Goal: Task Accomplishment & Management: Use online tool/utility

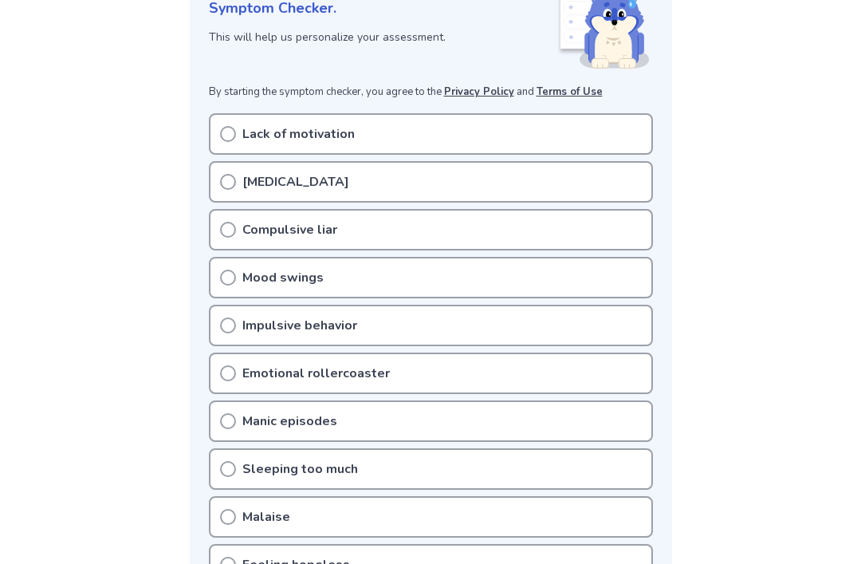
scroll to position [156, 0]
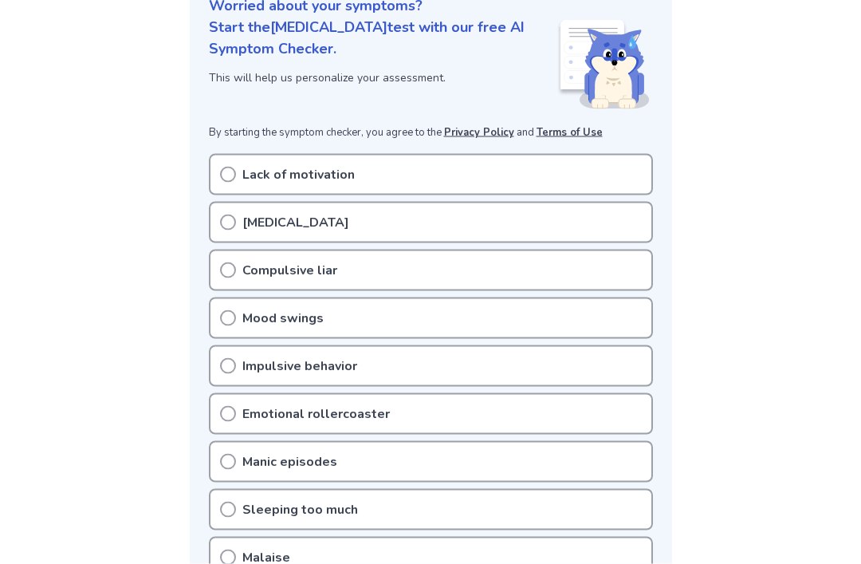
scroll to position [211, 0]
click at [232, 182] on div "Lack of motivation" at bounding box center [431, 173] width 444 height 41
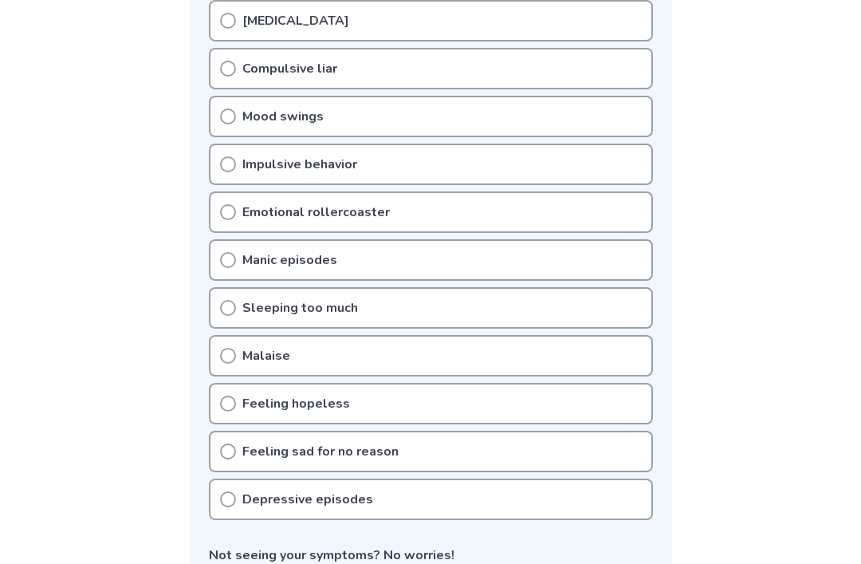
scroll to position [526, 0]
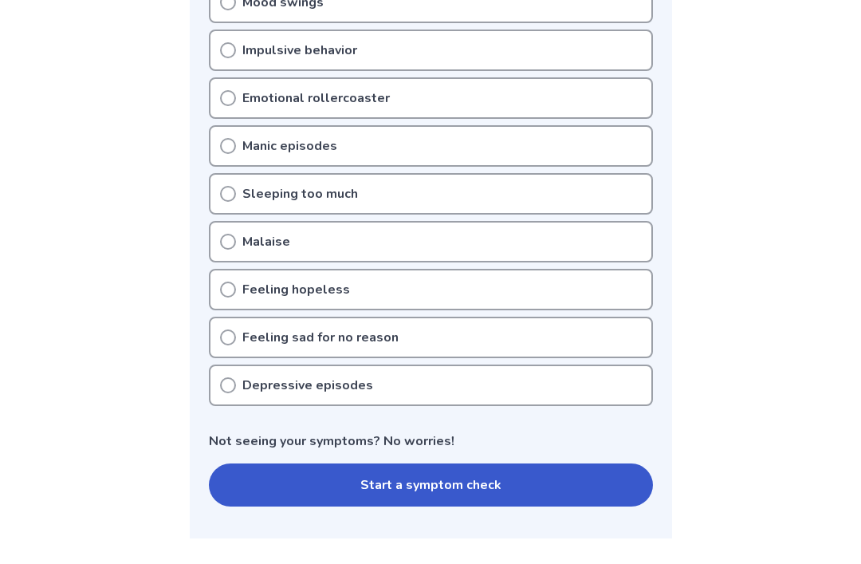
click at [531, 482] on button "Start a symptom check" at bounding box center [431, 484] width 444 height 43
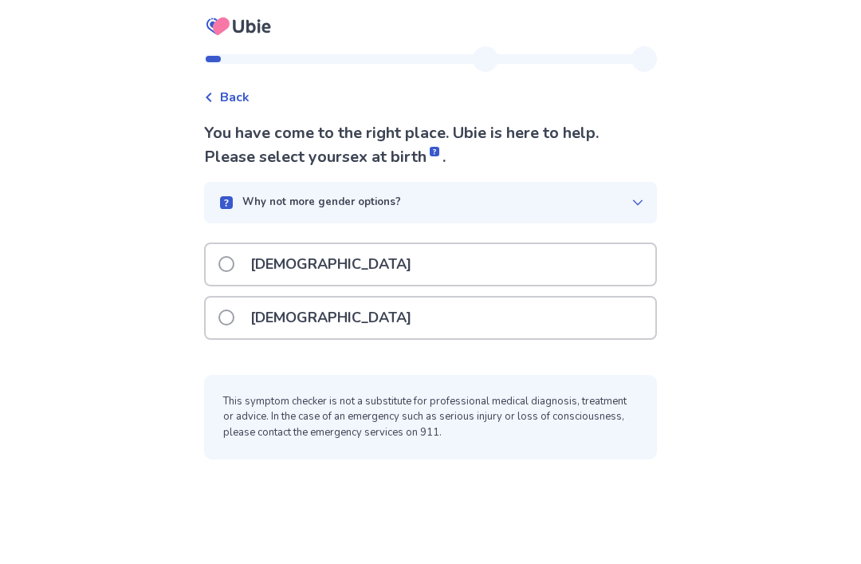
click at [565, 315] on div "Female" at bounding box center [431, 318] width 450 height 41
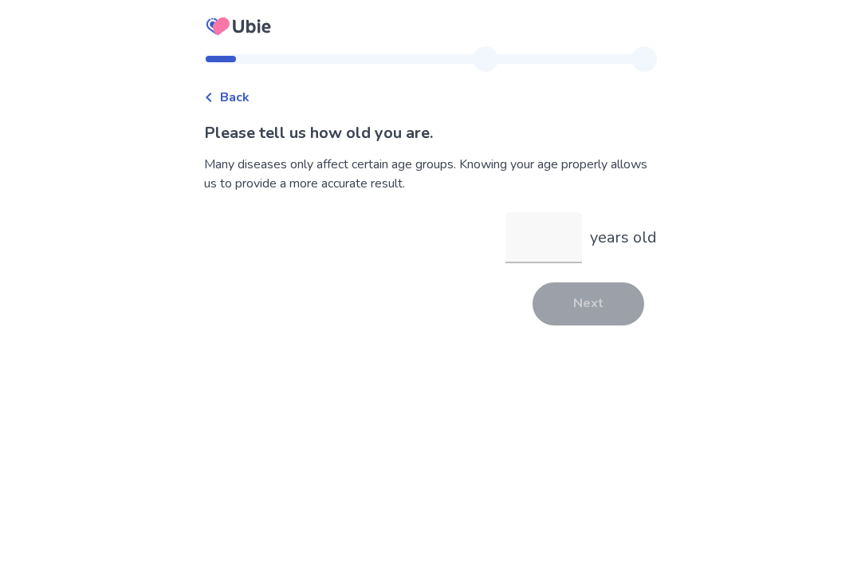
click at [534, 238] on input "years old" at bounding box center [544, 237] width 77 height 51
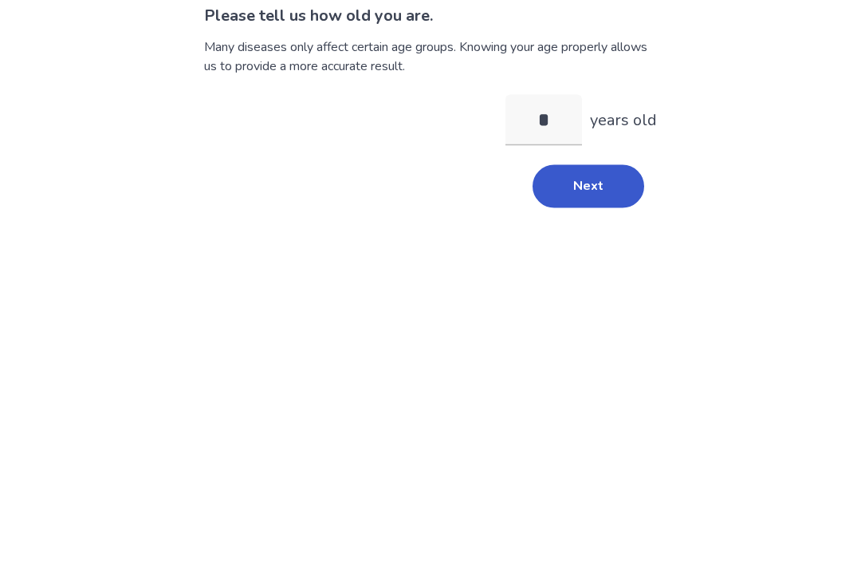
type input "**"
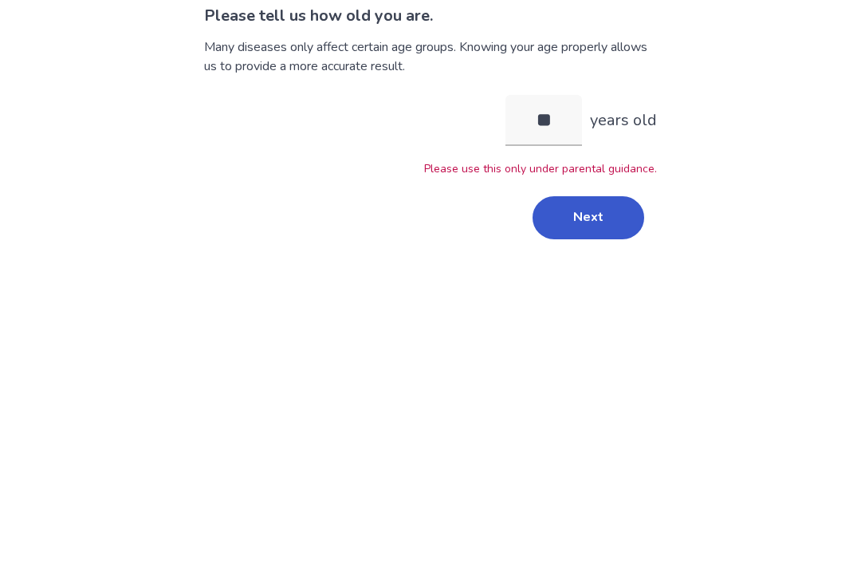
click at [606, 313] on button "Next" at bounding box center [589, 334] width 112 height 43
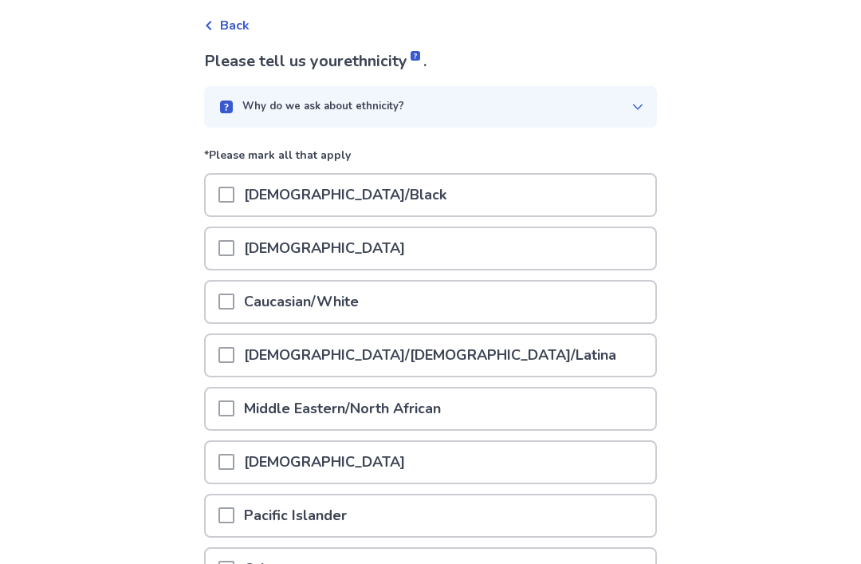
scroll to position [122, 0]
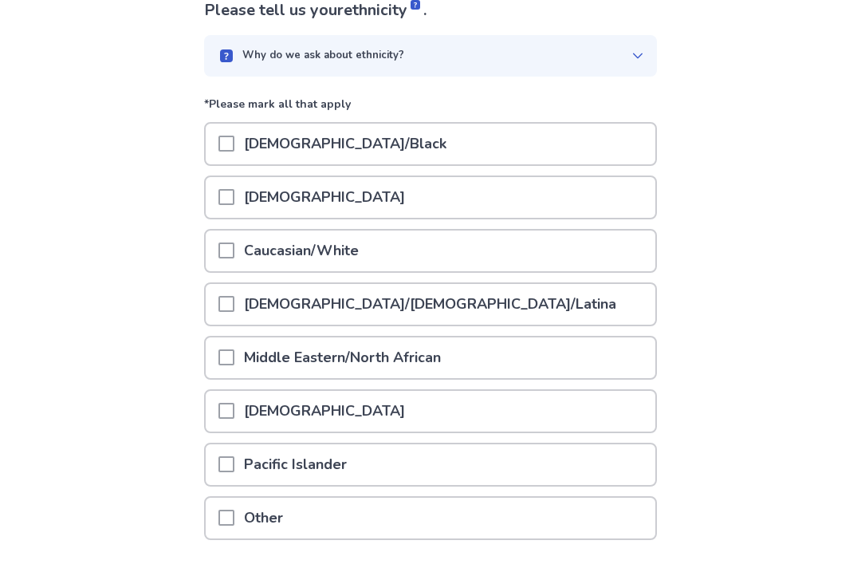
click at [234, 254] on span at bounding box center [227, 251] width 16 height 16
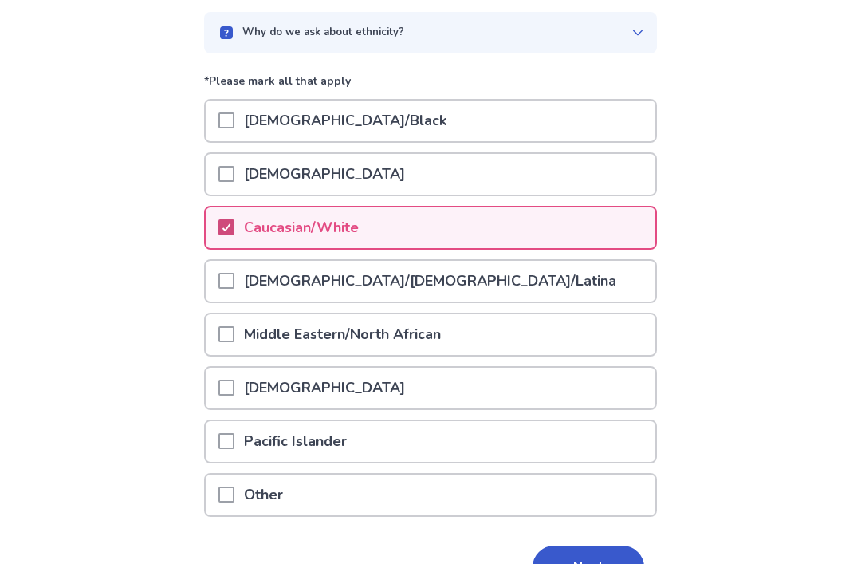
scroll to position [187, 0]
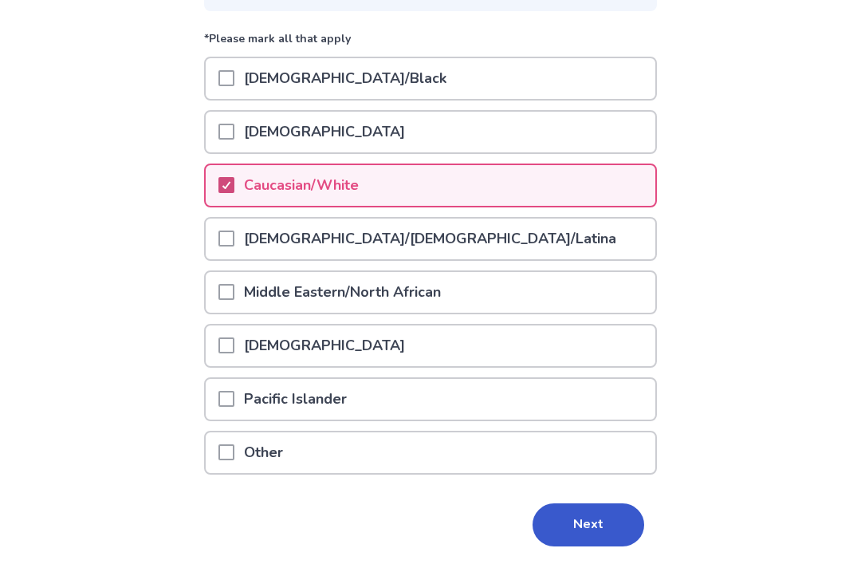
click at [604, 524] on button "Next" at bounding box center [589, 525] width 112 height 43
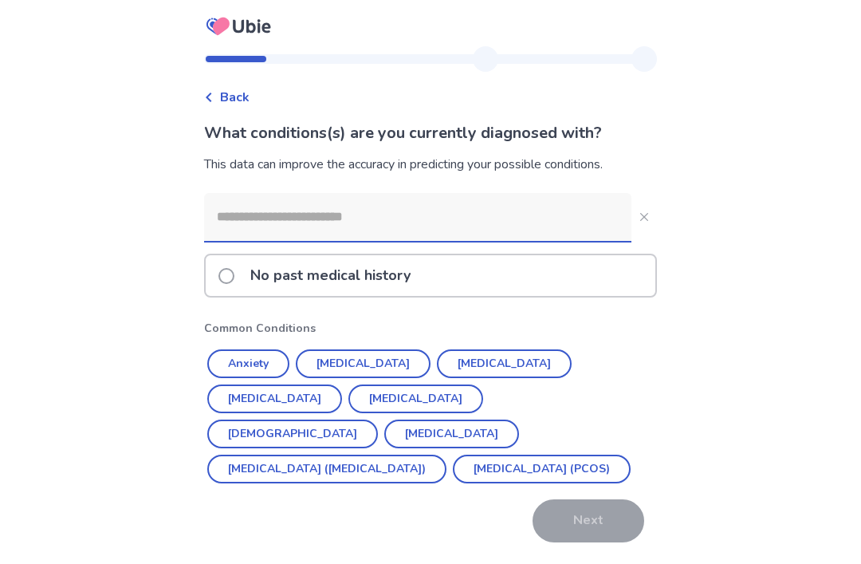
click at [253, 220] on input at bounding box center [418, 217] width 428 height 48
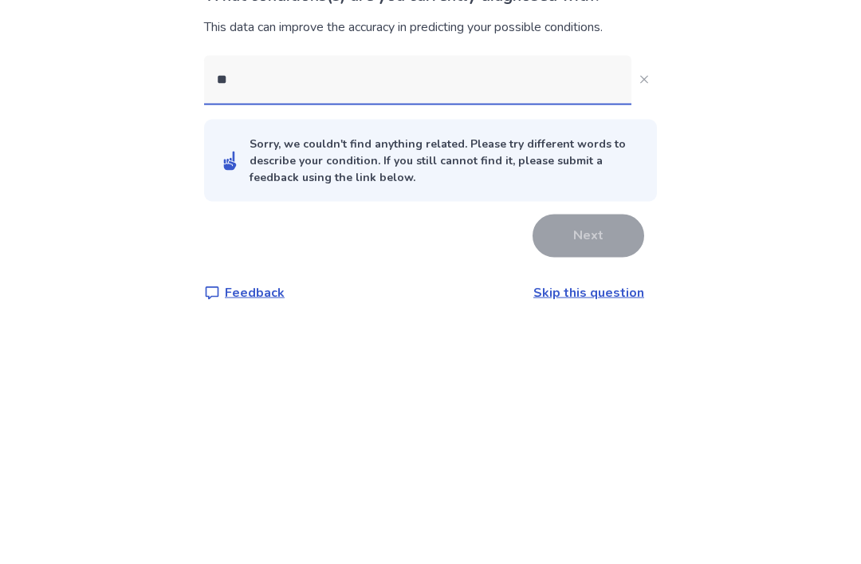
type input "*"
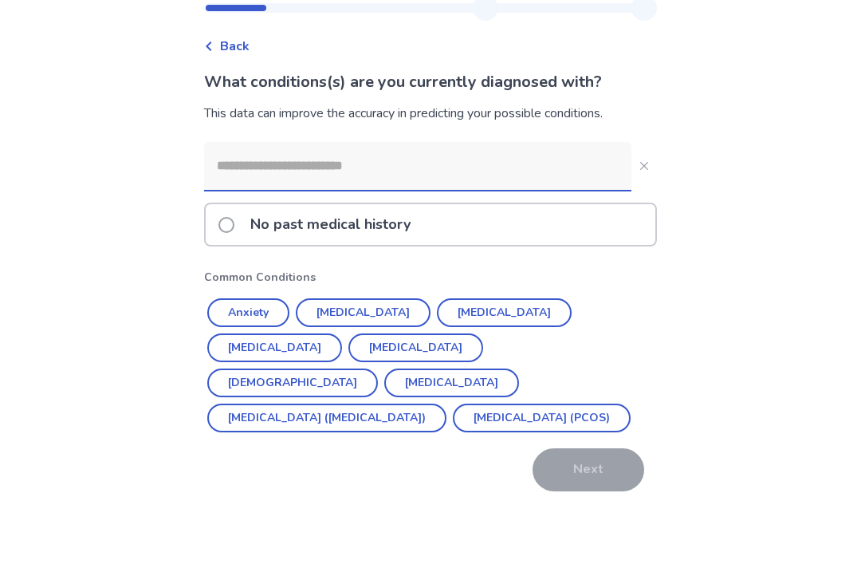
click at [824, 76] on div "Back What conditions(s) are you currently diagnosed with? This data can improve…" at bounding box center [430, 306] width 861 height 613
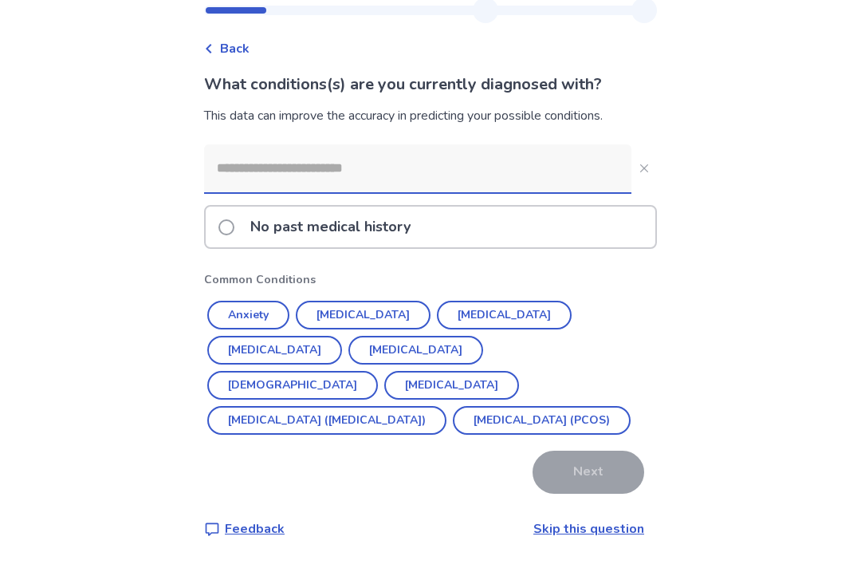
click at [261, 311] on button "Anxiety" at bounding box center [248, 315] width 82 height 29
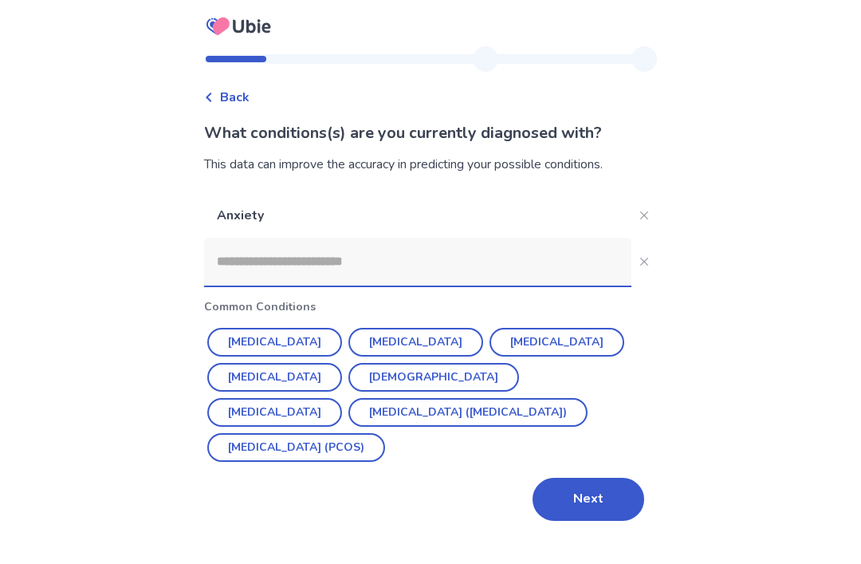
click at [371, 328] on button "[MEDICAL_DATA]" at bounding box center [416, 342] width 135 height 29
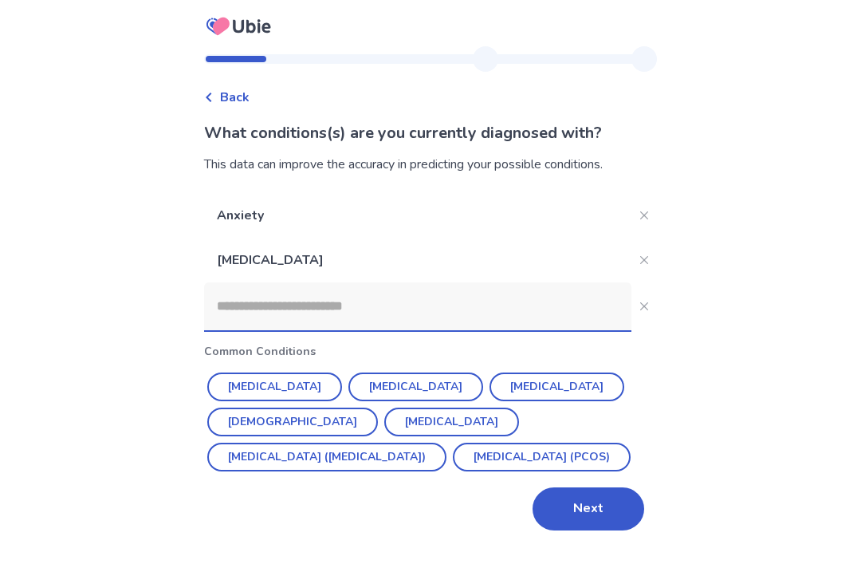
scroll to position [41, 0]
click at [601, 487] on button "Next" at bounding box center [589, 508] width 112 height 43
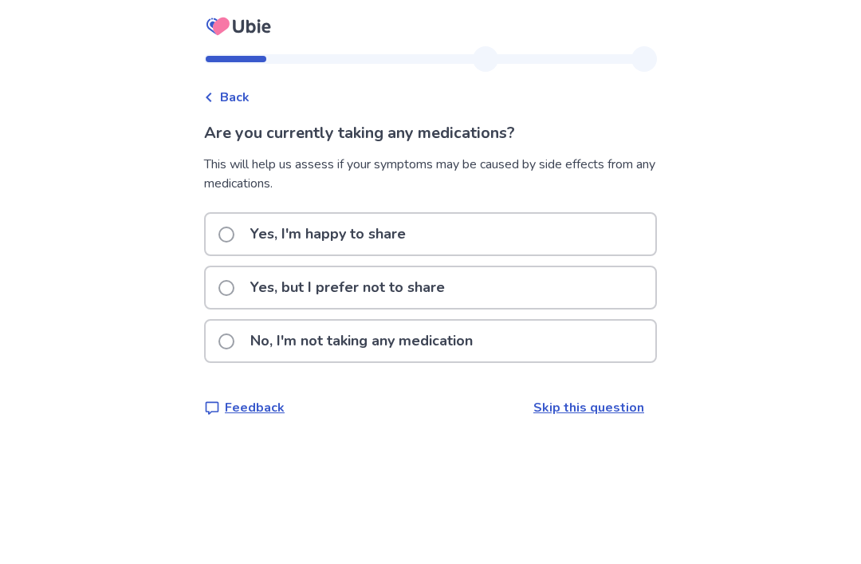
click at [234, 341] on span at bounding box center [227, 341] width 16 height 16
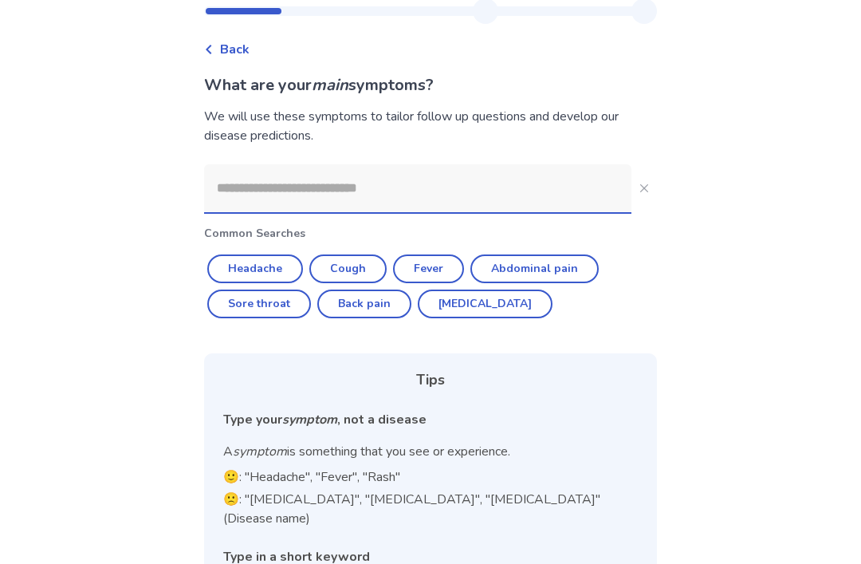
scroll to position [59, 0]
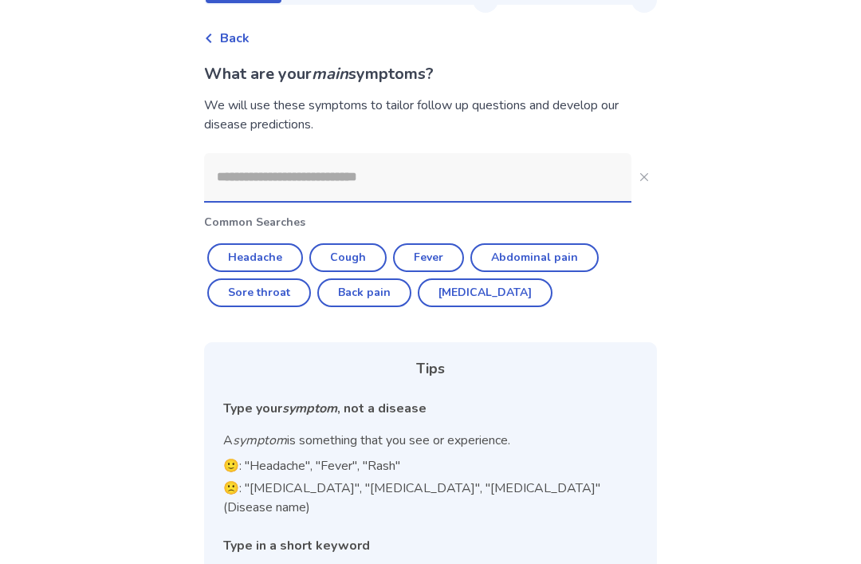
click at [250, 256] on button "Headache" at bounding box center [255, 257] width 96 height 29
type input "********"
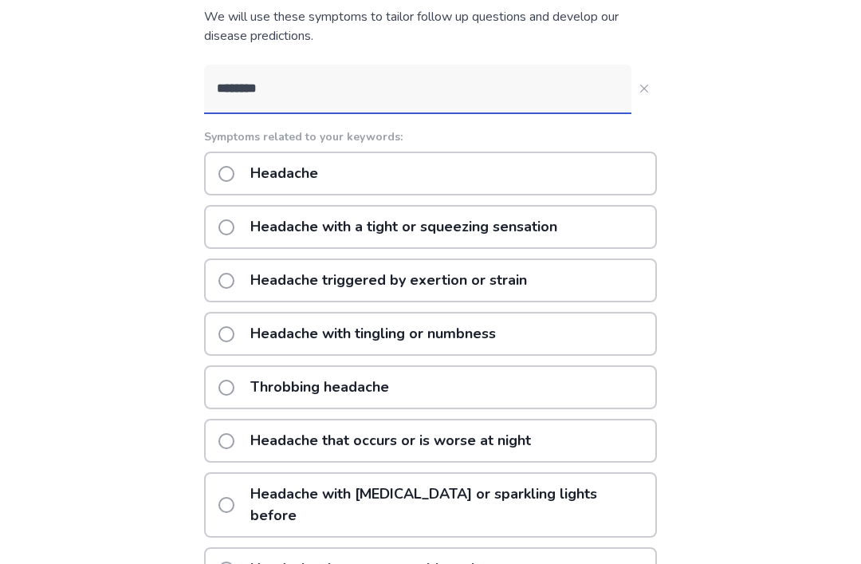
scroll to position [148, 0]
click at [234, 180] on span at bounding box center [227, 174] width 16 height 16
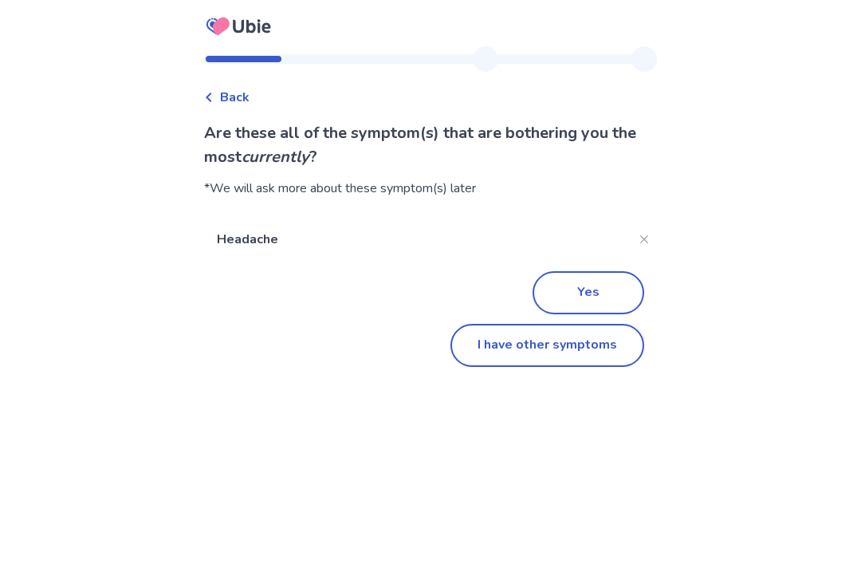
click at [612, 289] on button "Yes" at bounding box center [589, 292] width 112 height 43
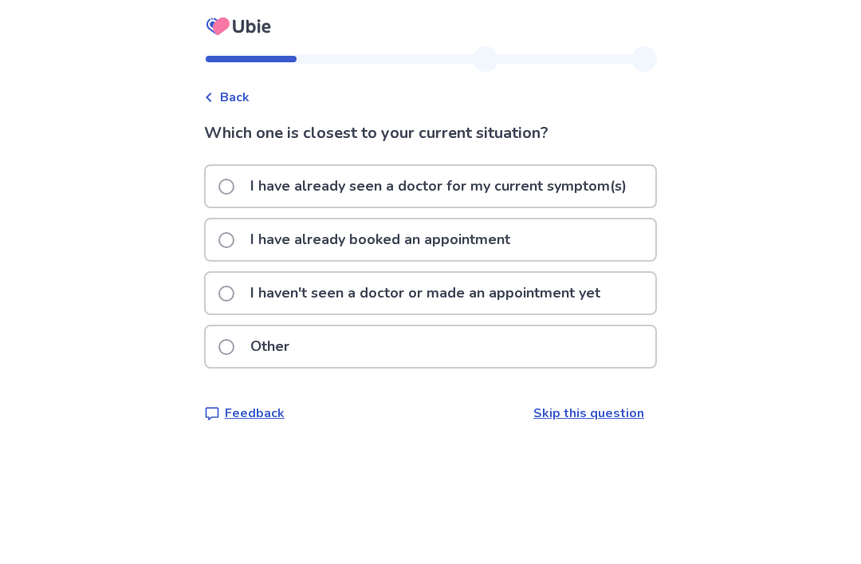
click at [609, 299] on p "I haven't seen a doctor or made an appointment yet" at bounding box center [425, 293] width 369 height 41
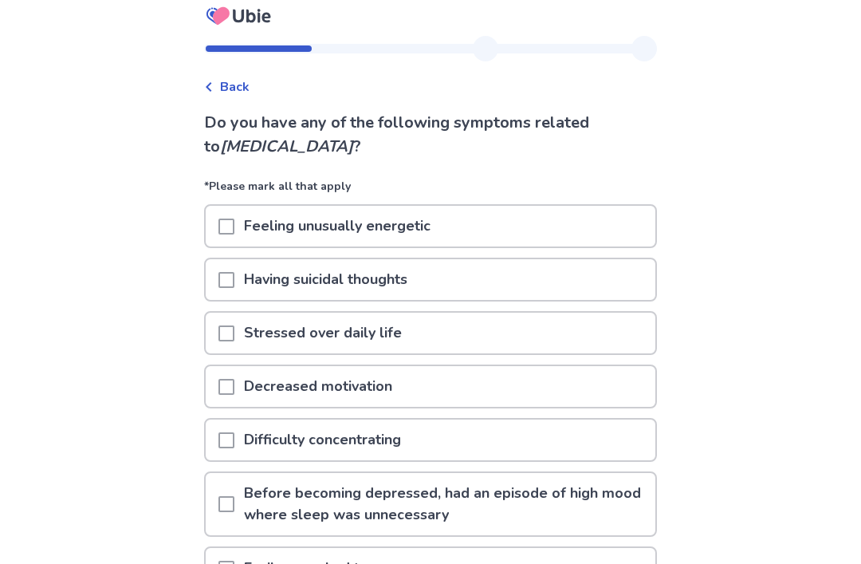
scroll to position [75, 0]
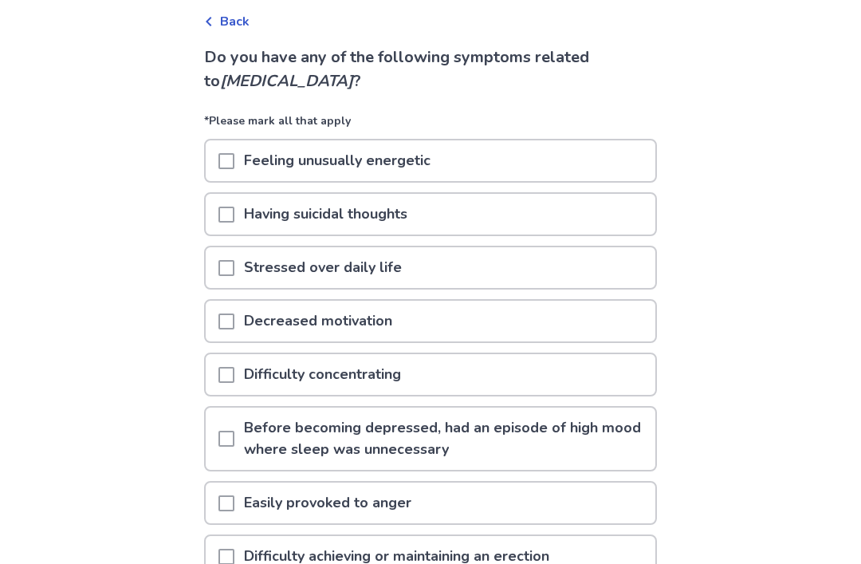
click at [234, 169] on div at bounding box center [227, 161] width 16 height 41
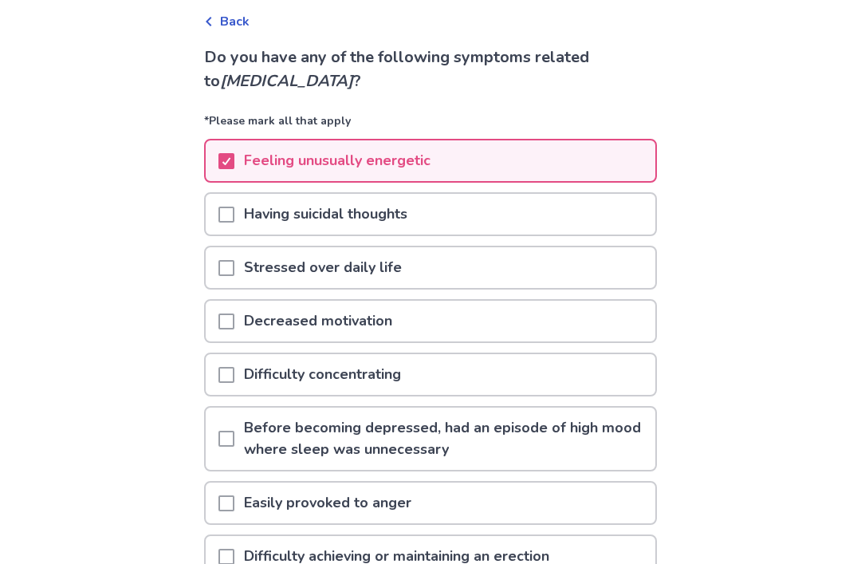
click at [234, 218] on span at bounding box center [227, 215] width 16 height 16
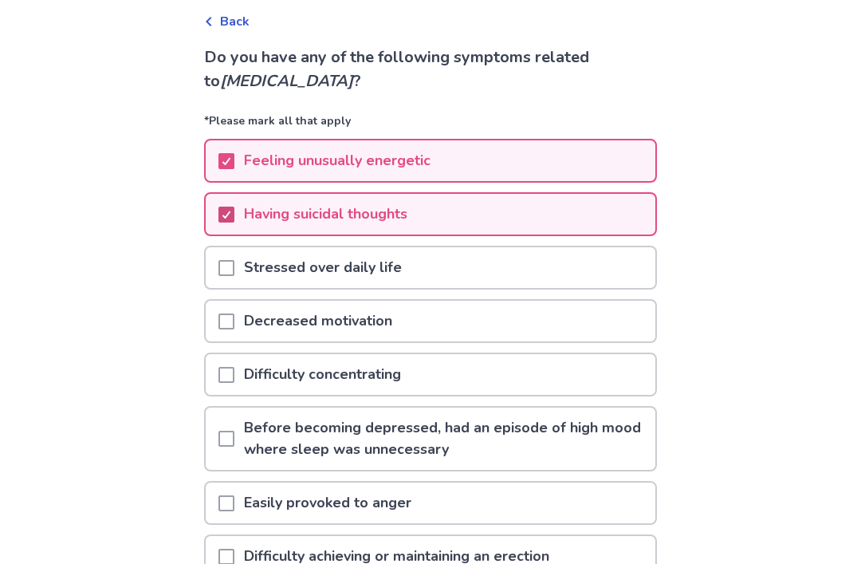
click at [234, 275] on span at bounding box center [227, 268] width 16 height 16
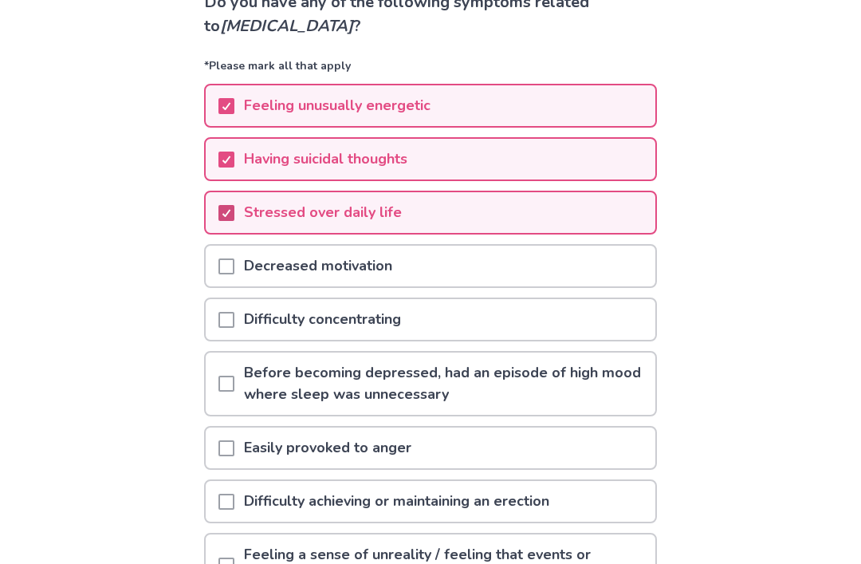
click at [234, 284] on div at bounding box center [227, 266] width 16 height 41
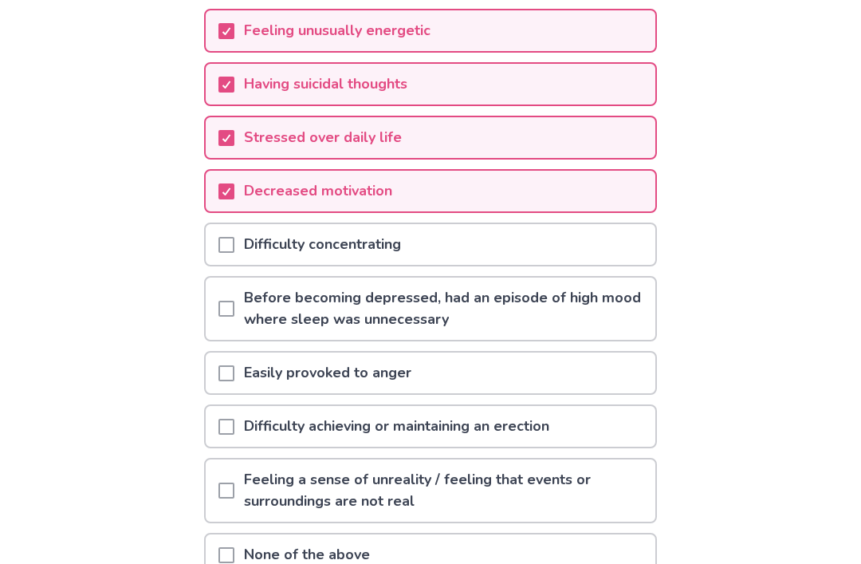
click at [233, 246] on span at bounding box center [227, 246] width 16 height 16
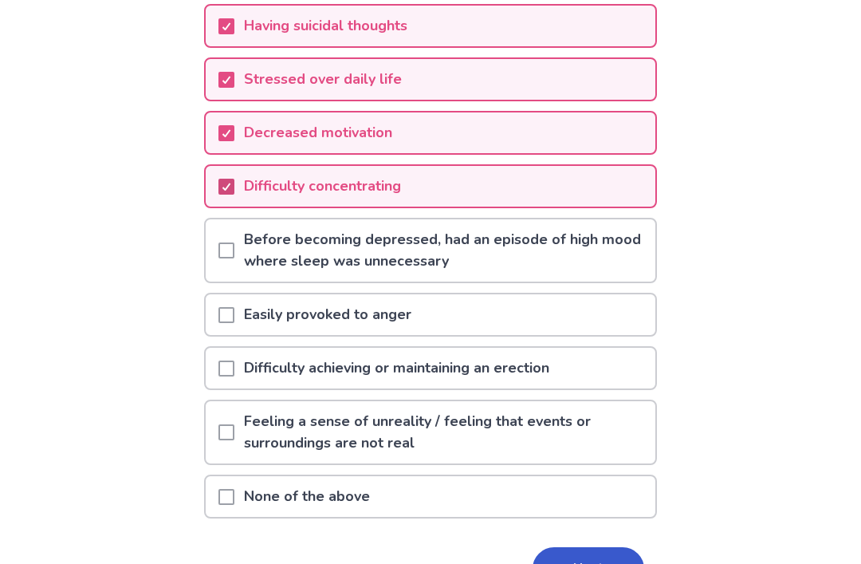
scroll to position [265, 0]
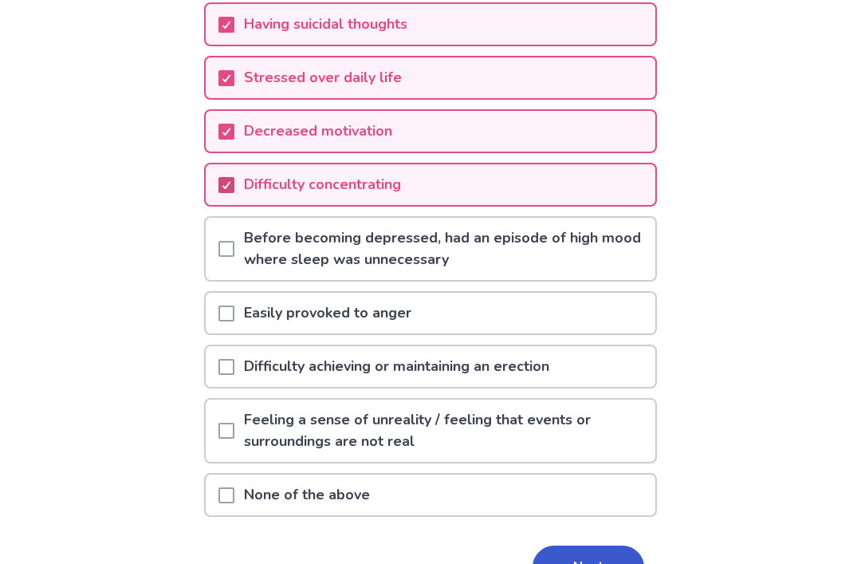
click at [234, 312] on span at bounding box center [227, 314] width 16 height 16
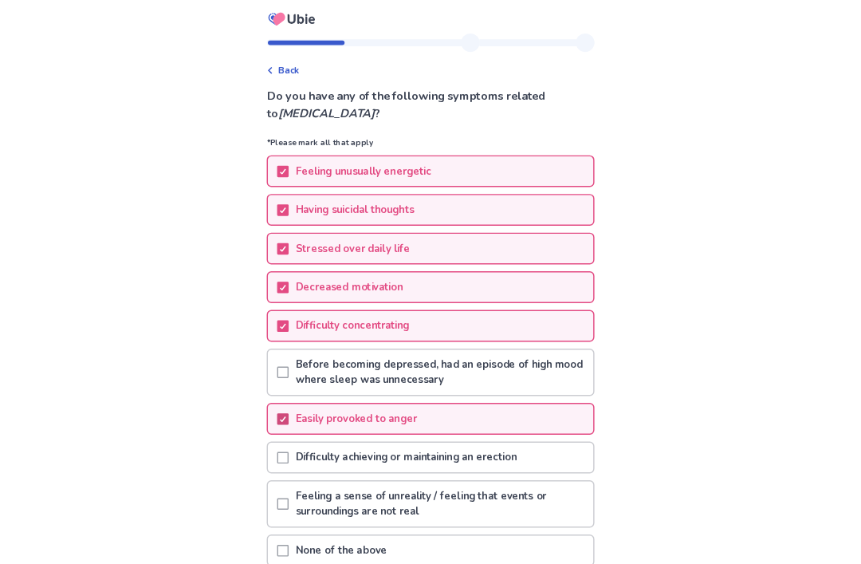
scroll to position [309, 0]
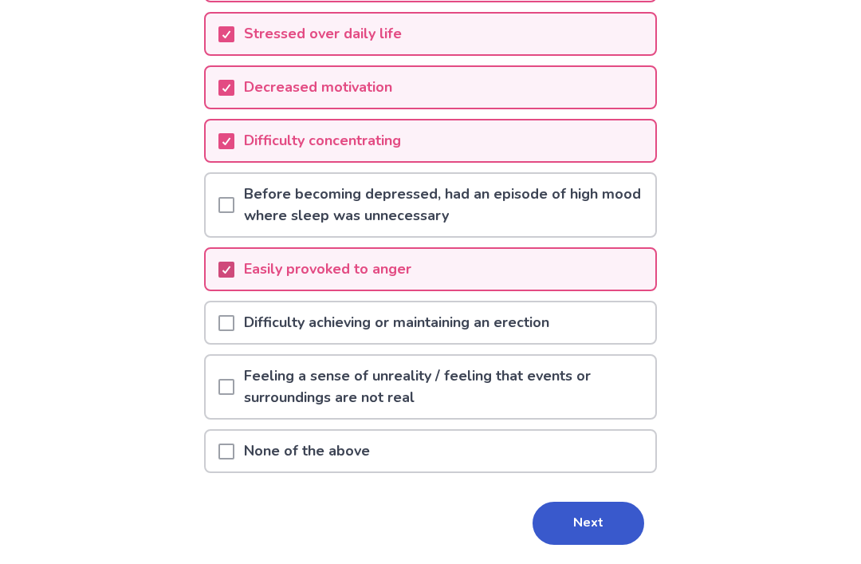
click at [2, 274] on div "Back Do you have any of the following symptoms related to bipolar disorder ? *P…" at bounding box center [430, 153] width 861 height 924
click at [234, 380] on span at bounding box center [227, 387] width 16 height 16
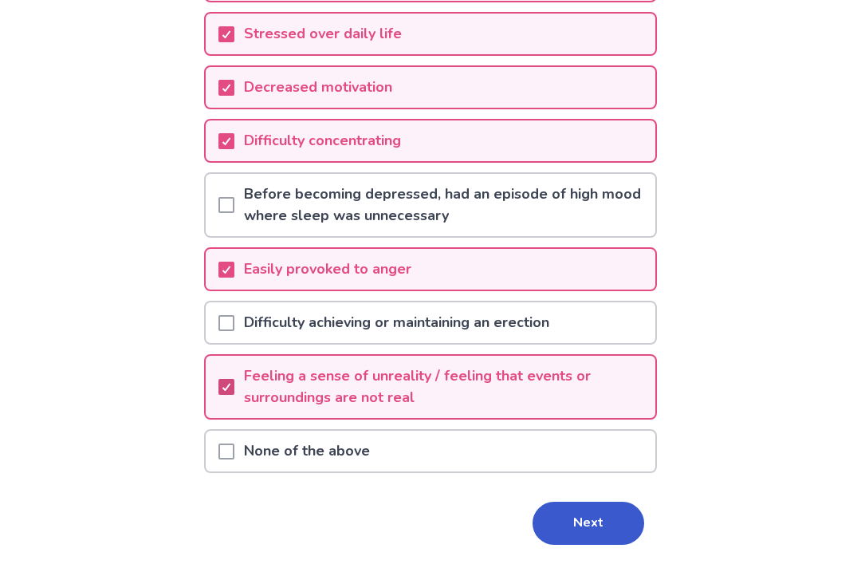
click at [599, 525] on button "Next" at bounding box center [589, 523] width 112 height 43
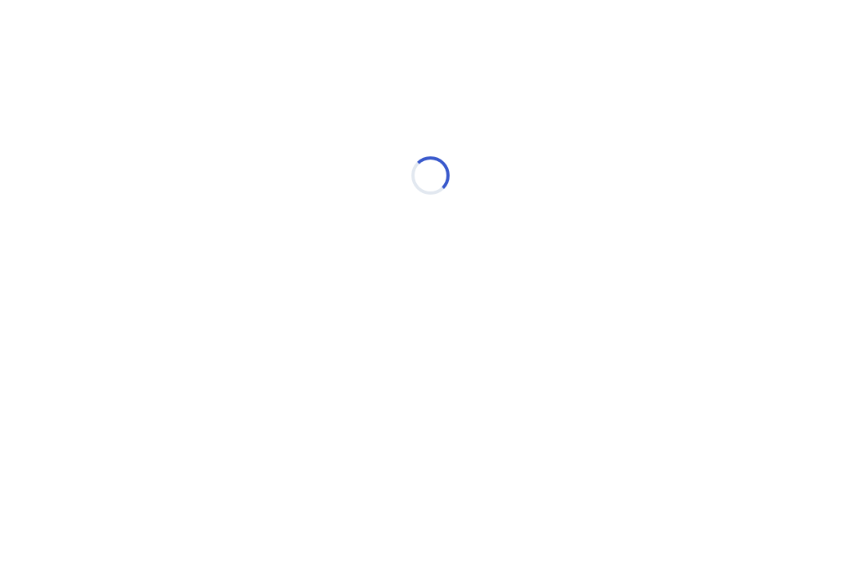
scroll to position [0, 0]
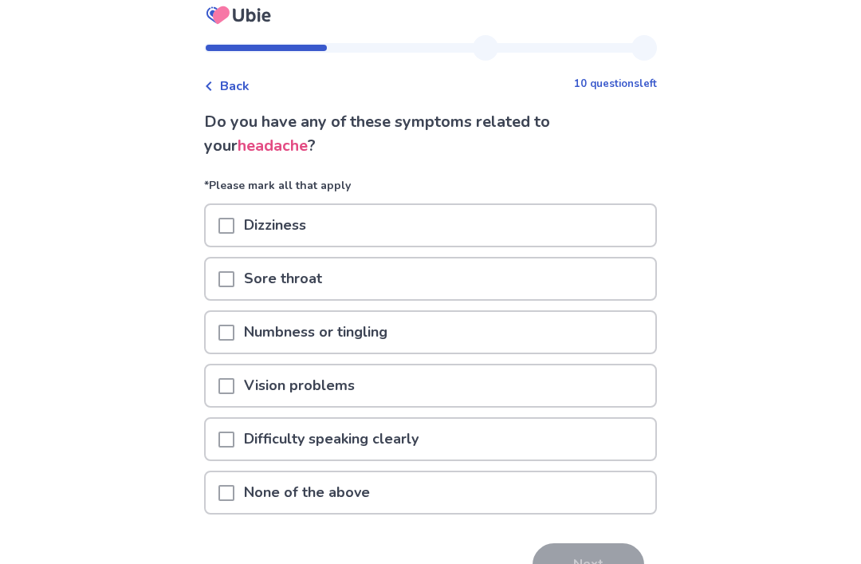
scroll to position [17, 0]
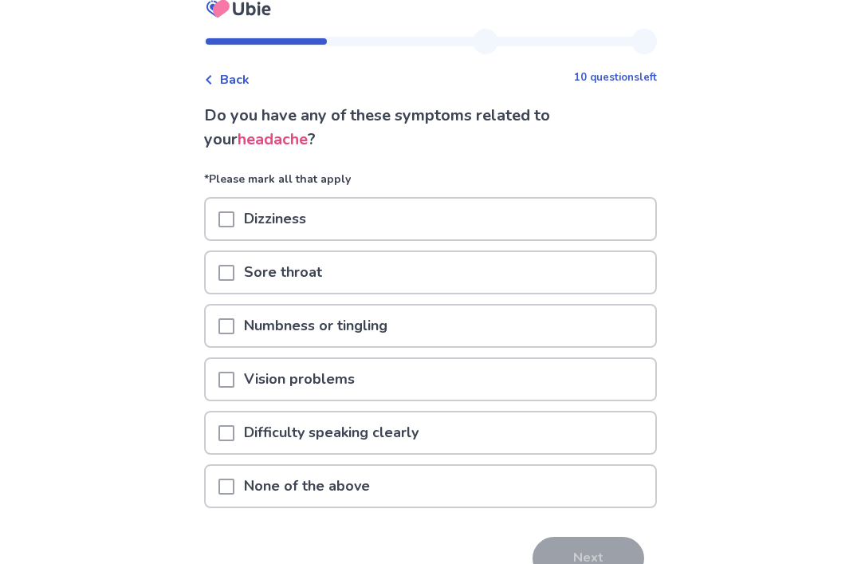
click at [567, 229] on div "Dizziness" at bounding box center [431, 219] width 450 height 41
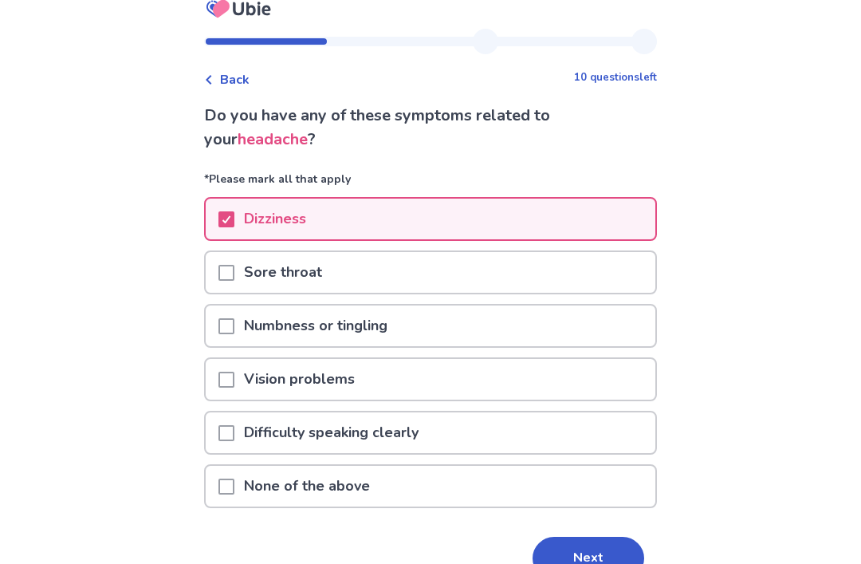
scroll to position [53, 0]
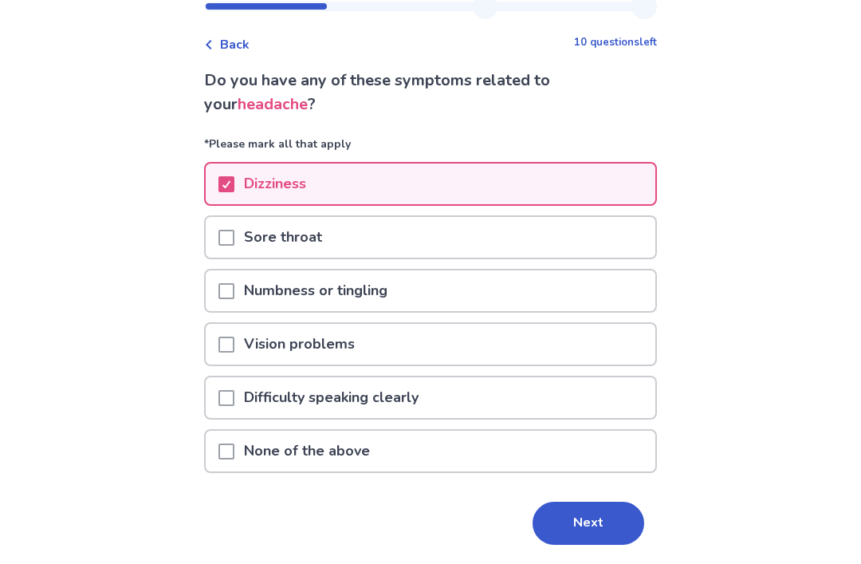
click at [610, 513] on button "Next" at bounding box center [589, 523] width 112 height 43
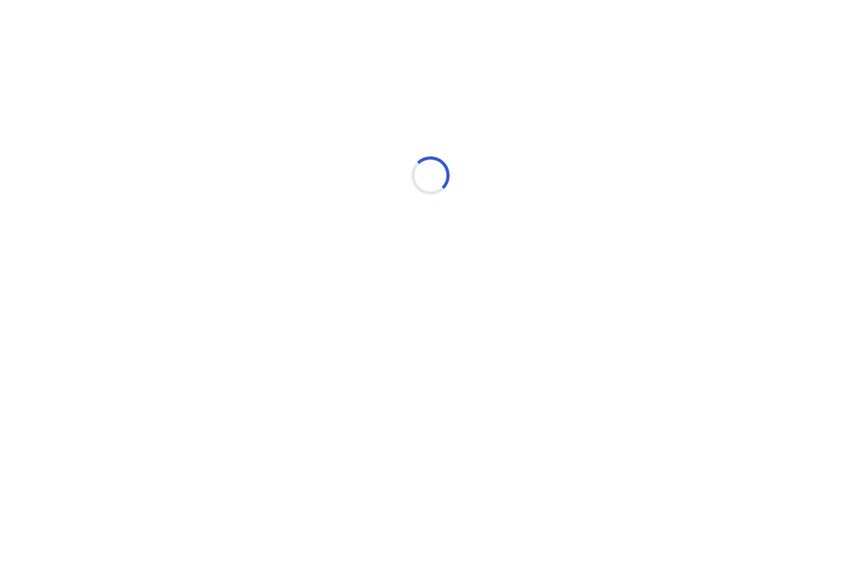
select select "*"
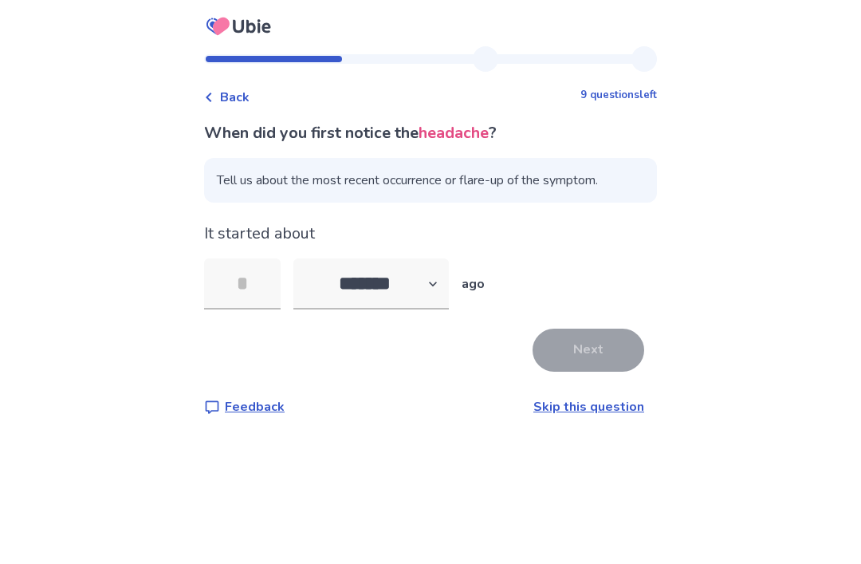
click at [246, 272] on input "tel" at bounding box center [242, 283] width 77 height 51
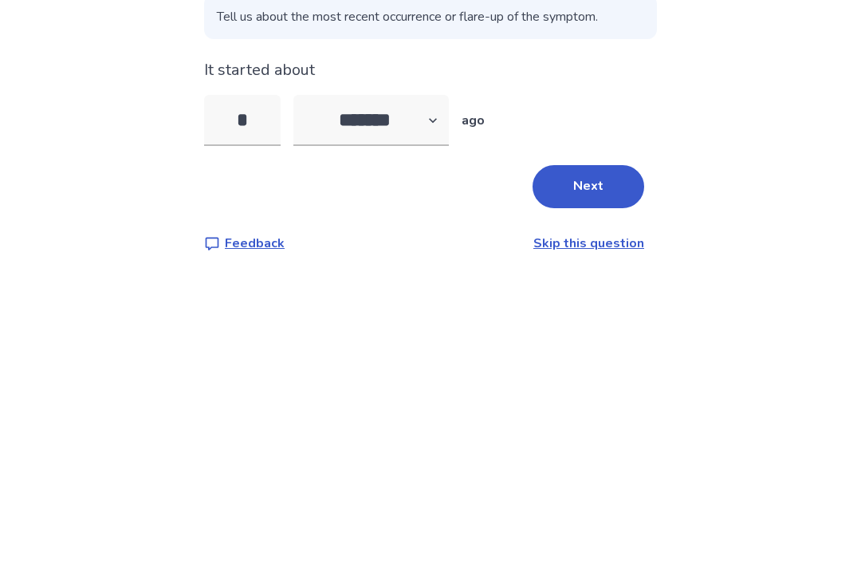
type input "**"
click at [609, 329] on button "Next" at bounding box center [589, 350] width 112 height 43
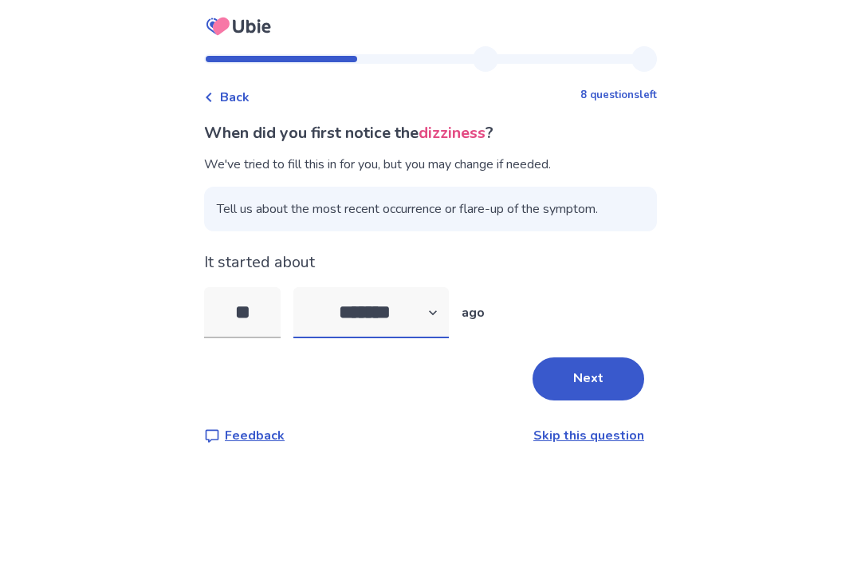
click at [337, 317] on select "******* ****** ******* ******** *******" at bounding box center [372, 312] width 156 height 51
select select "*"
click at [257, 308] on input "**" at bounding box center [242, 312] width 77 height 51
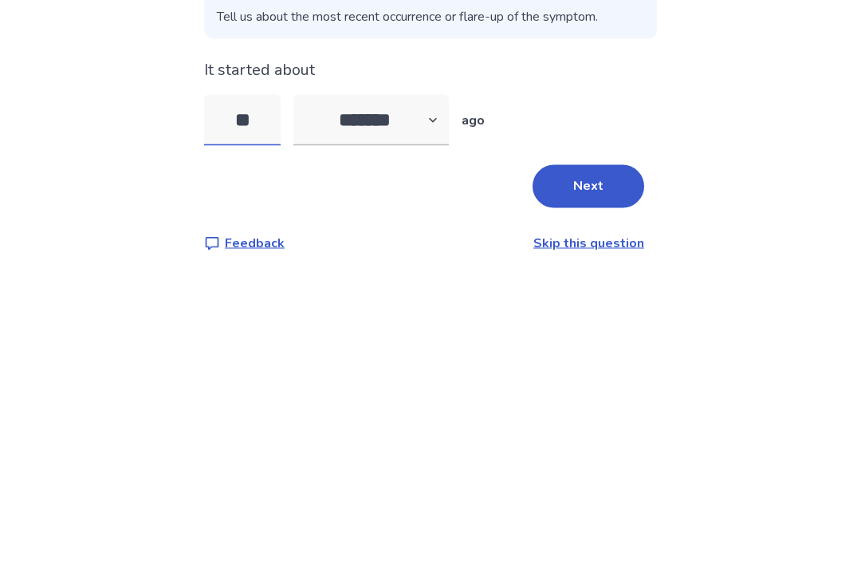
click at [260, 287] on input "**" at bounding box center [242, 312] width 77 height 51
type input "*"
click at [592, 357] on button "Next" at bounding box center [589, 378] width 112 height 43
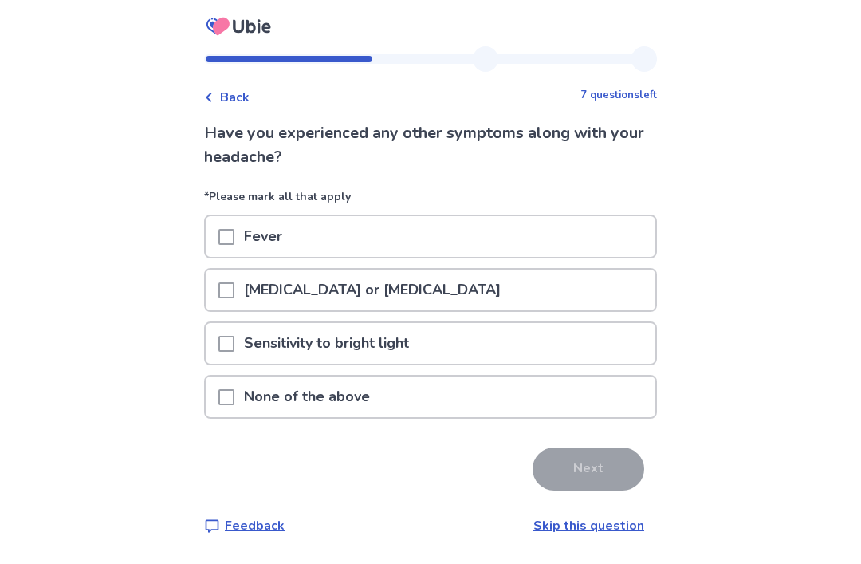
click at [590, 400] on div "None of the above" at bounding box center [431, 396] width 450 height 41
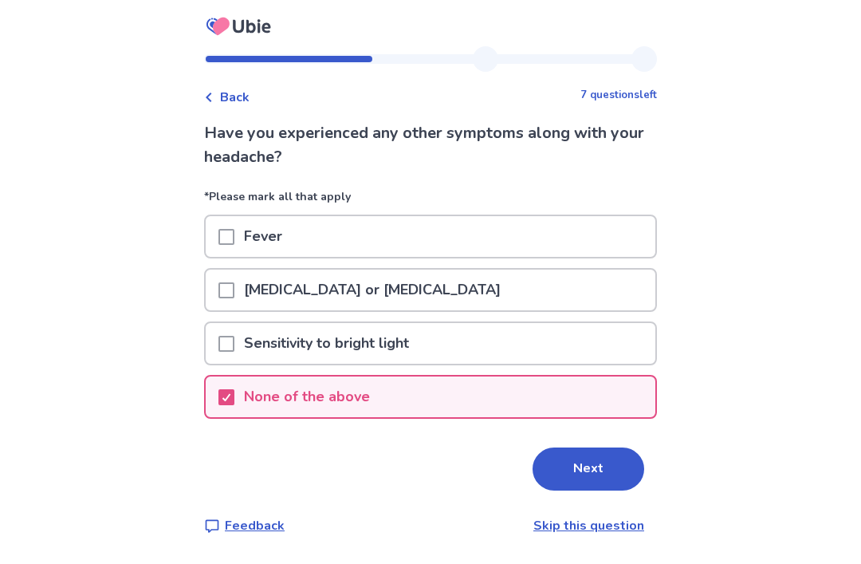
click at [601, 472] on button "Next" at bounding box center [589, 468] width 112 height 43
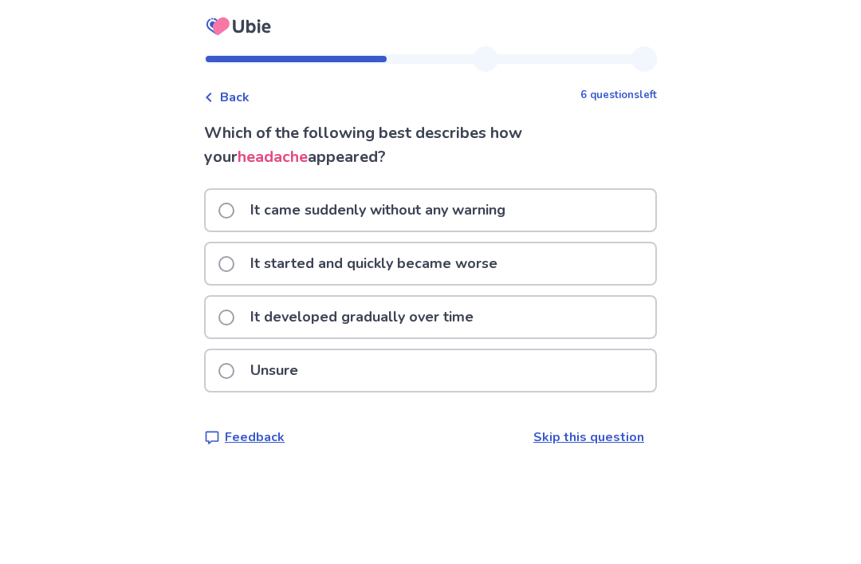
click at [251, 220] on p "It came suddenly without any warning" at bounding box center [378, 210] width 274 height 41
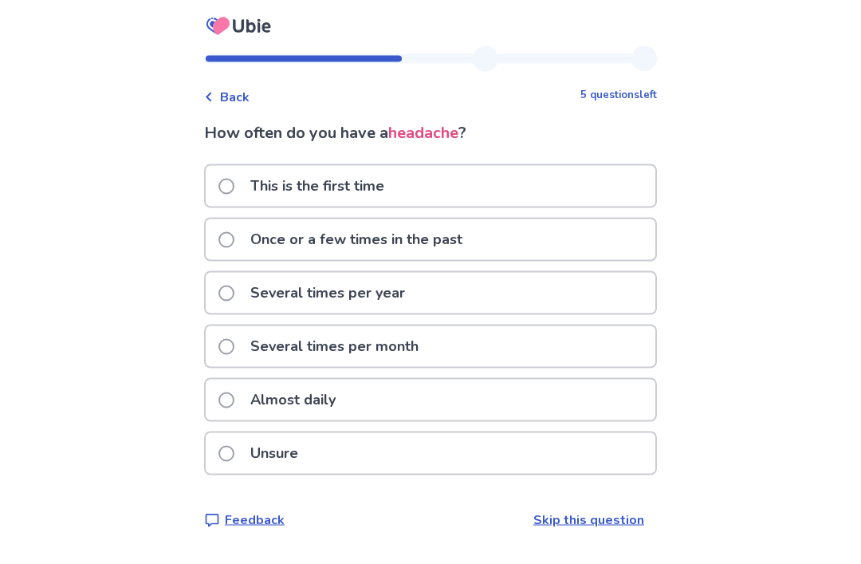
scroll to position [37, 0]
click at [234, 339] on span at bounding box center [227, 347] width 16 height 16
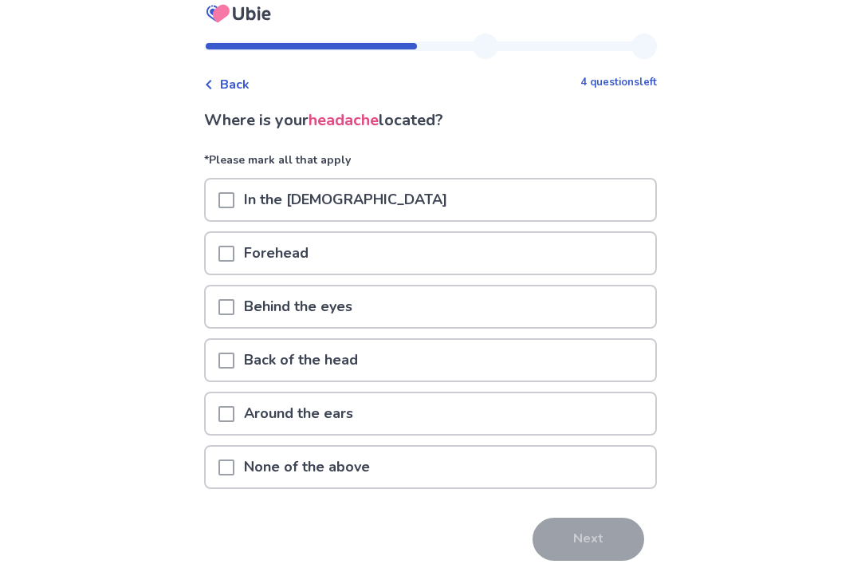
scroll to position [14, 0]
click at [597, 354] on div "Back of the head" at bounding box center [431, 359] width 450 height 41
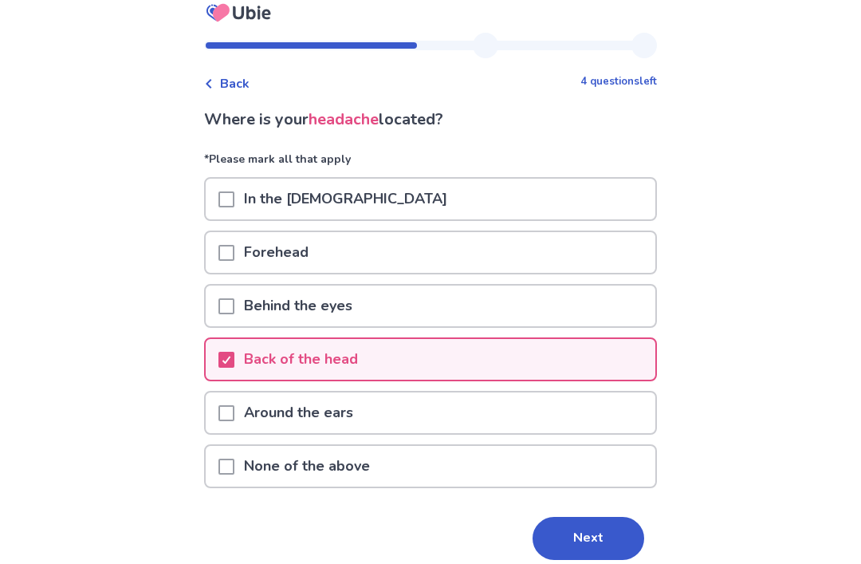
click at [557, 412] on div "Around the ears" at bounding box center [431, 412] width 450 height 41
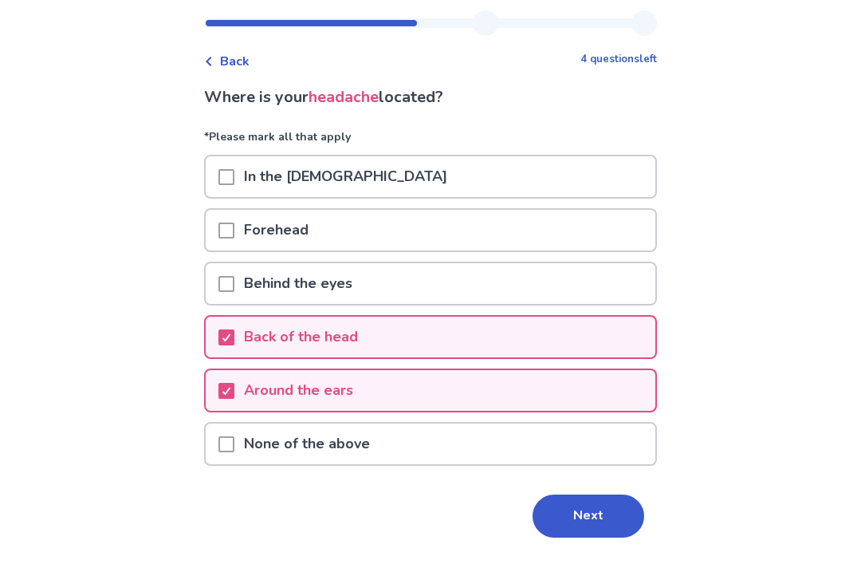
scroll to position [36, 0]
click at [601, 510] on button "Next" at bounding box center [589, 516] width 112 height 43
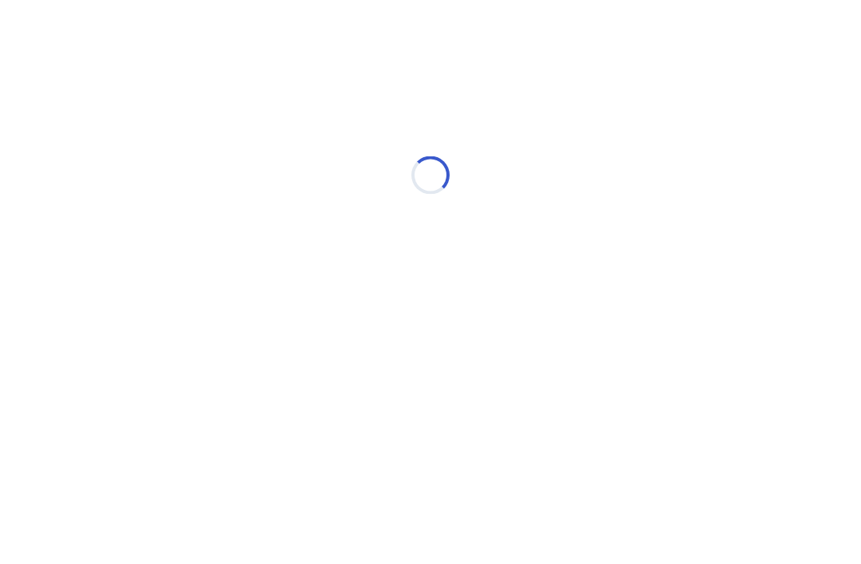
scroll to position [0, 0]
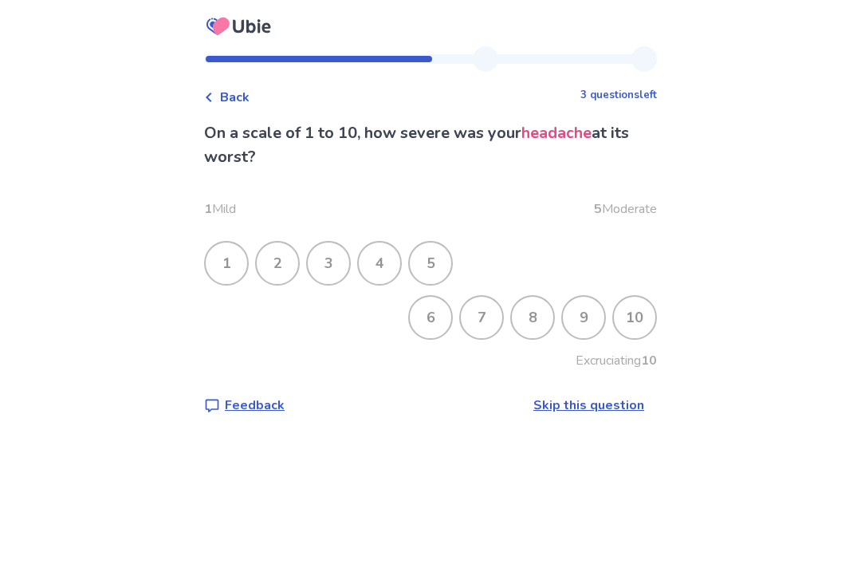
click at [519, 312] on div "8" at bounding box center [532, 317] width 41 height 41
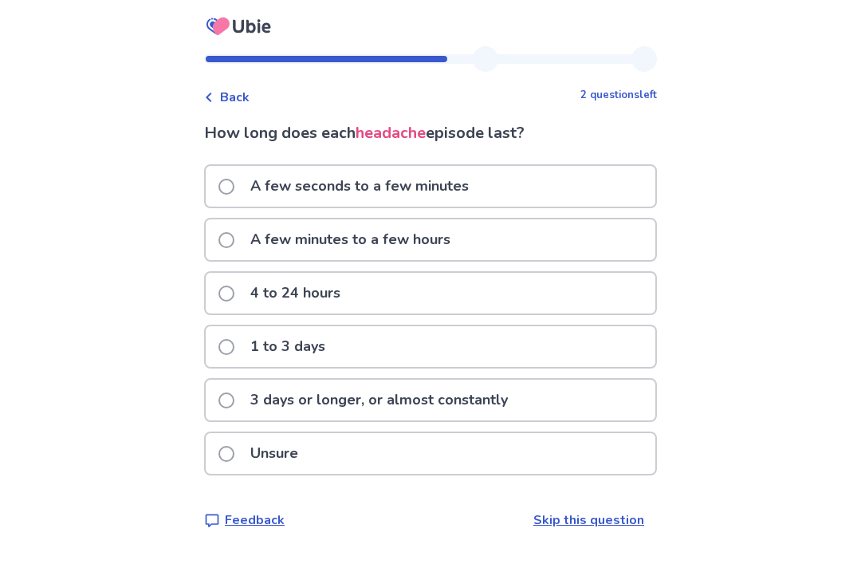
scroll to position [51, 0]
click at [626, 166] on div "A few seconds to a few minutes" at bounding box center [431, 186] width 450 height 41
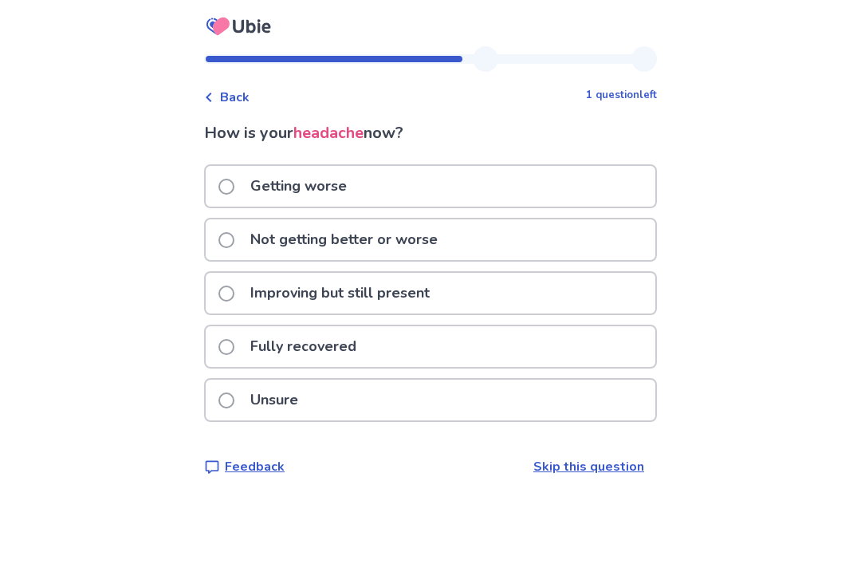
click at [596, 231] on div "Not getting better or worse" at bounding box center [431, 239] width 450 height 41
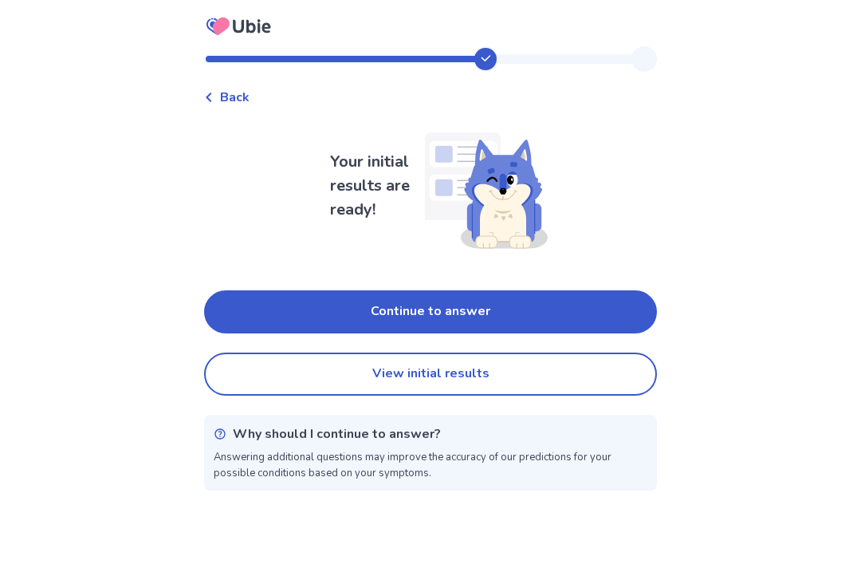
click at [616, 306] on button "Continue to answer" at bounding box center [430, 311] width 453 height 43
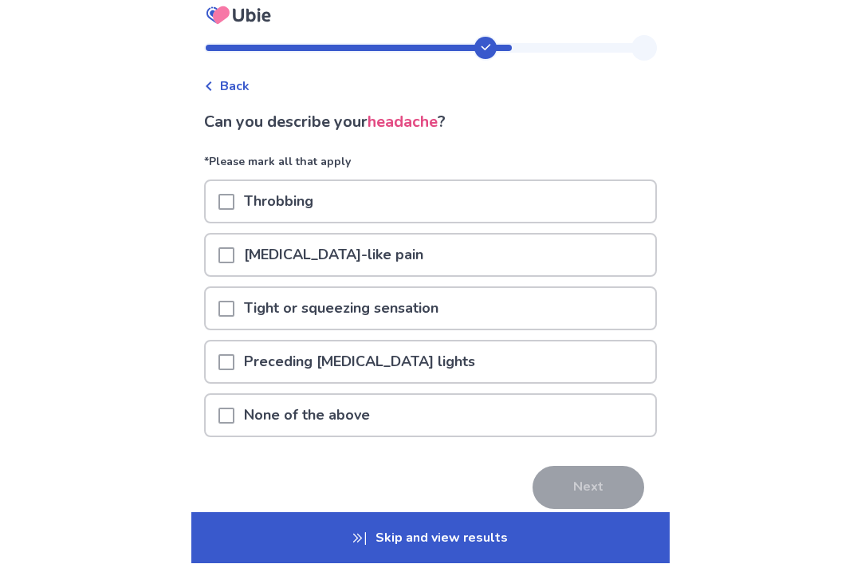
scroll to position [26, 0]
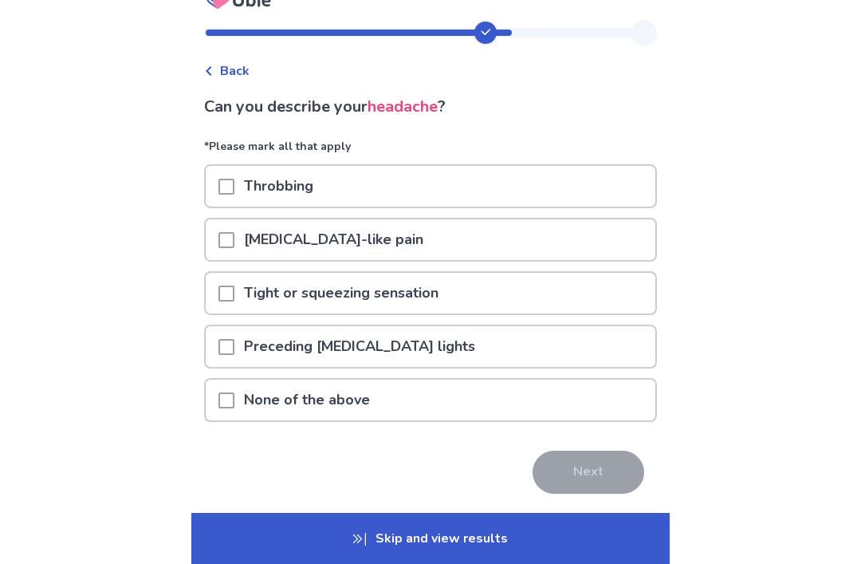
click at [615, 185] on div "Throbbing" at bounding box center [431, 186] width 450 height 41
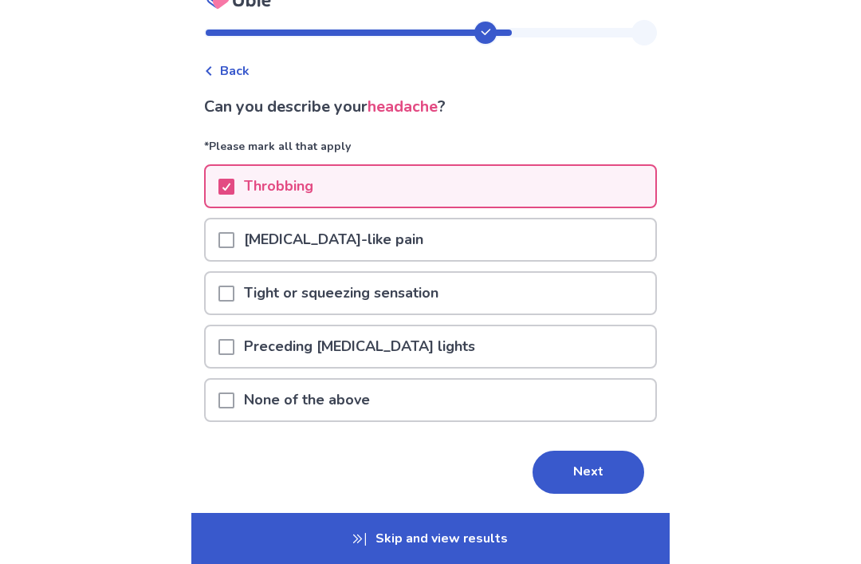
click at [582, 232] on div "Electric shock-like pain" at bounding box center [431, 239] width 450 height 41
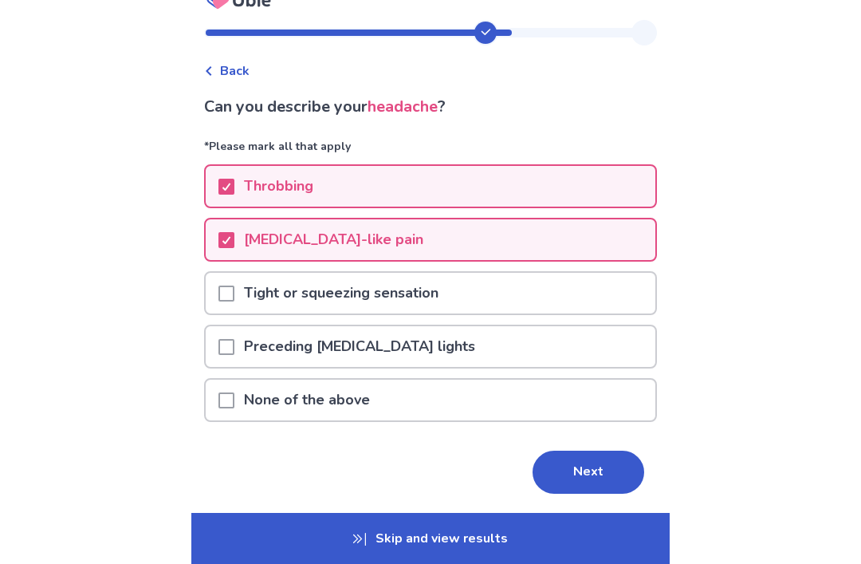
click at [597, 472] on button "Next" at bounding box center [589, 472] width 112 height 43
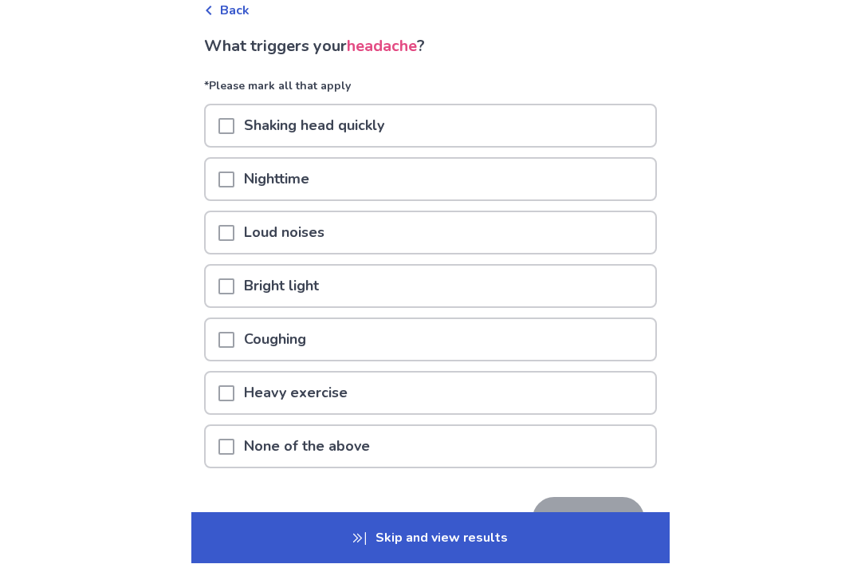
scroll to position [87, 0]
click at [625, 125] on div "Shaking head quickly" at bounding box center [431, 125] width 450 height 41
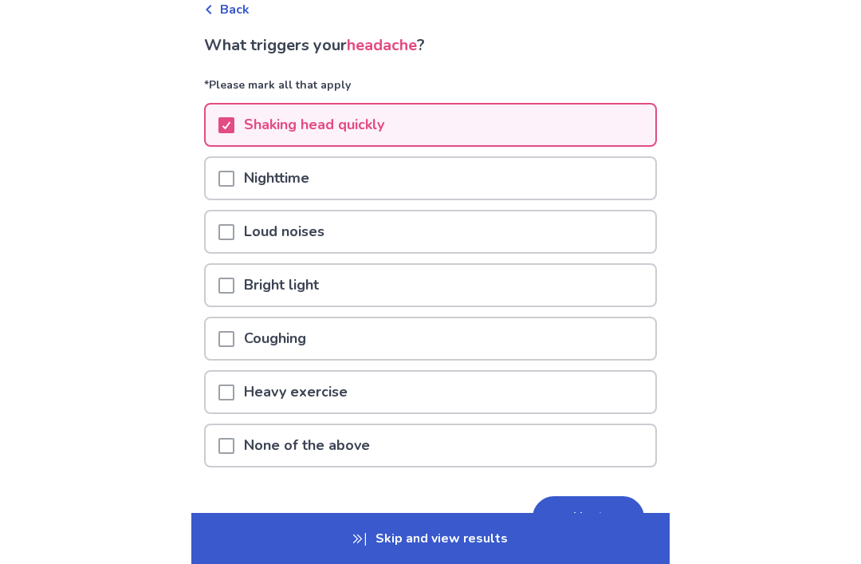
click at [589, 522] on button "Next" at bounding box center [589, 517] width 112 height 43
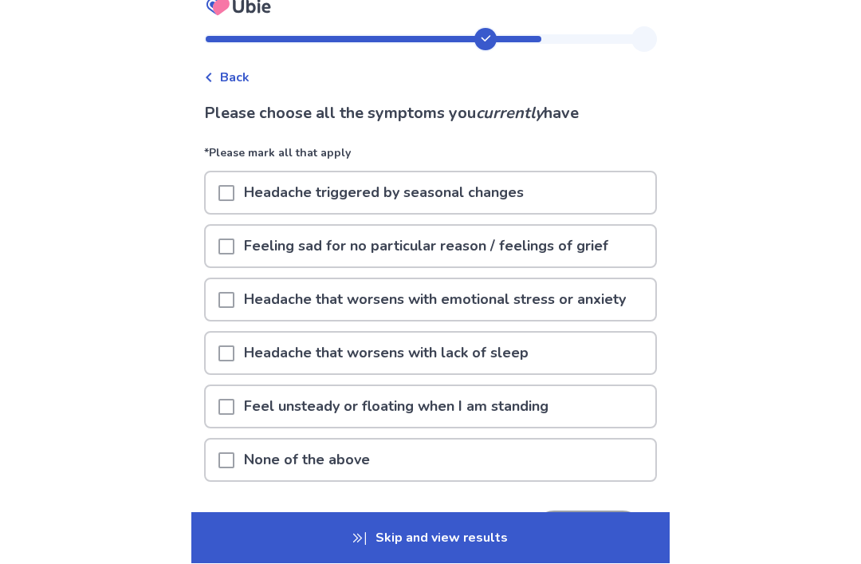
scroll to position [25, 0]
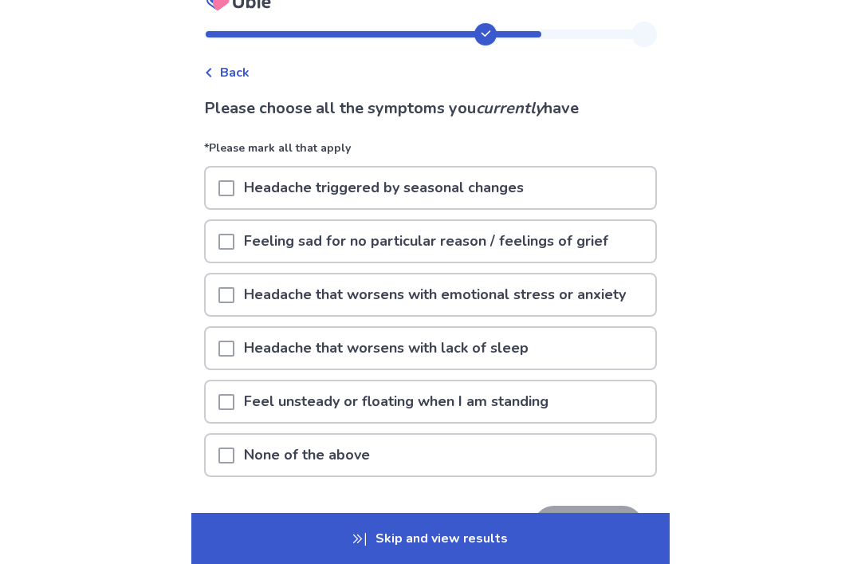
click at [617, 395] on div "Feel unsteady or floating when I am standing" at bounding box center [431, 401] width 450 height 41
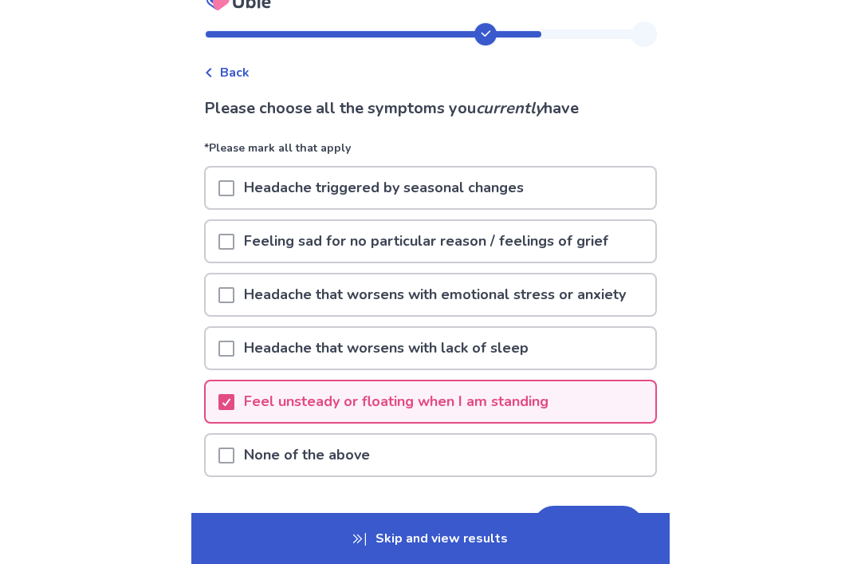
click at [618, 232] on div "Feeling sad for no particular reason / feelings of grief" at bounding box center [431, 241] width 450 height 41
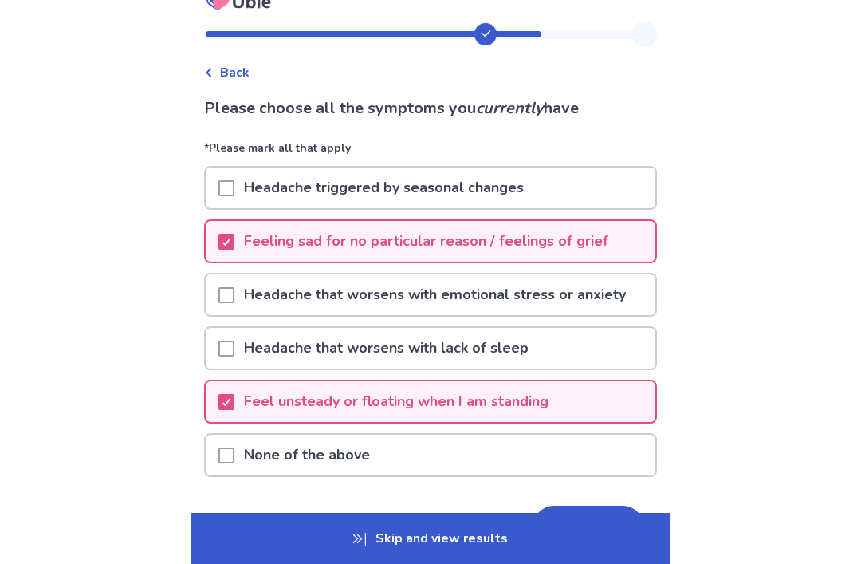
click at [601, 335] on div "Headache that worsens with lack of sleep" at bounding box center [431, 348] width 450 height 41
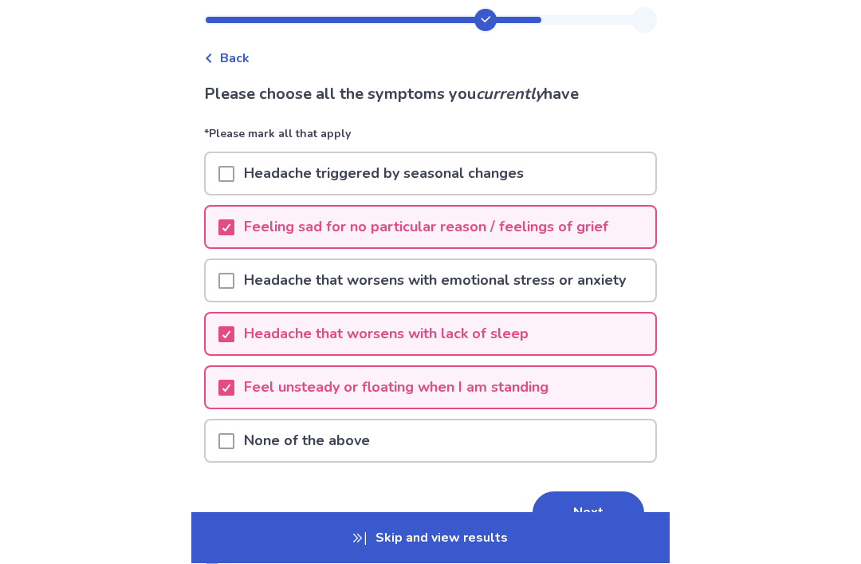
scroll to position [39, 0]
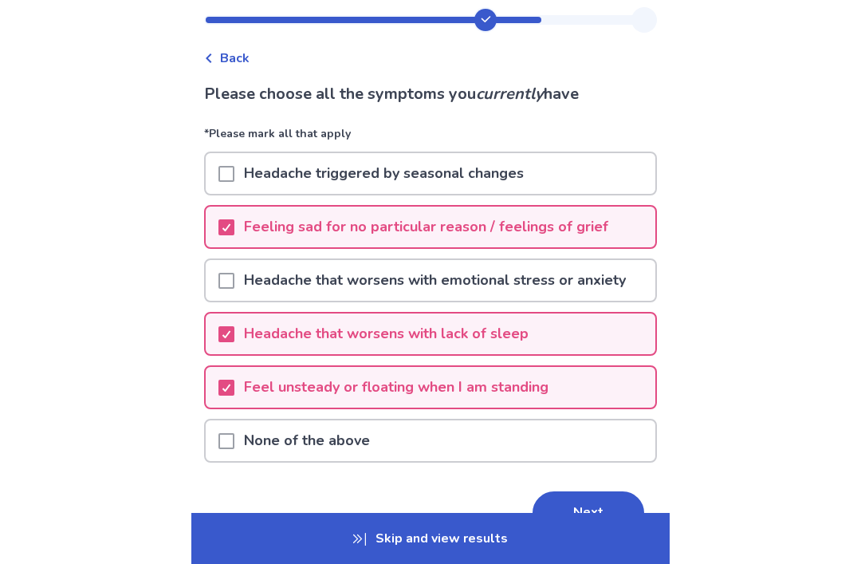
click at [609, 500] on button "Next" at bounding box center [589, 512] width 112 height 43
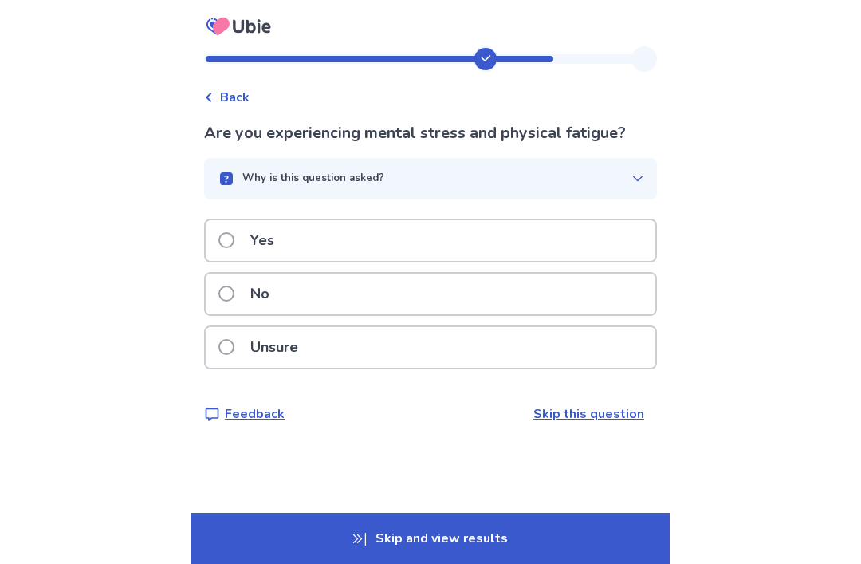
scroll to position [20, 0]
click at [627, 220] on div "Yes" at bounding box center [431, 240] width 450 height 41
click at [234, 355] on span at bounding box center [227, 347] width 16 height 16
click at [242, 246] on label "Yes" at bounding box center [251, 240] width 65 height 41
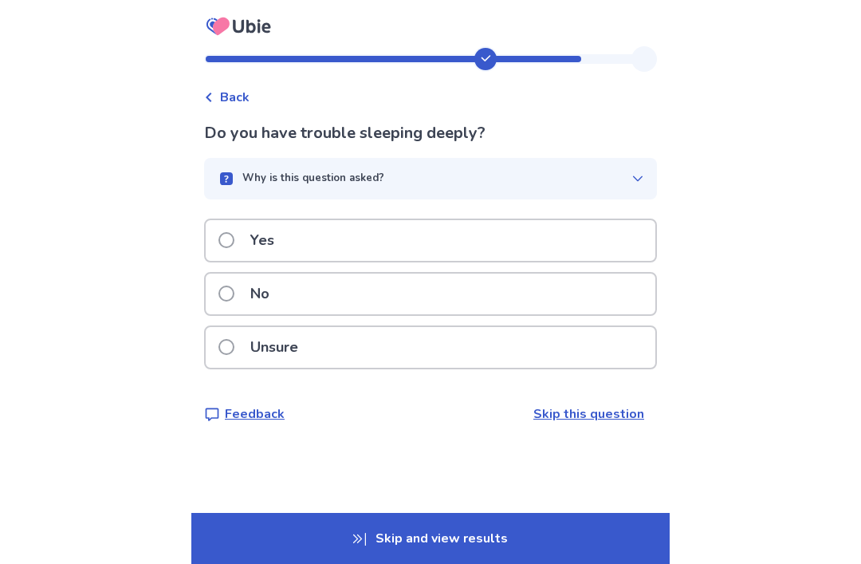
click at [234, 293] on span at bounding box center [227, 294] width 16 height 16
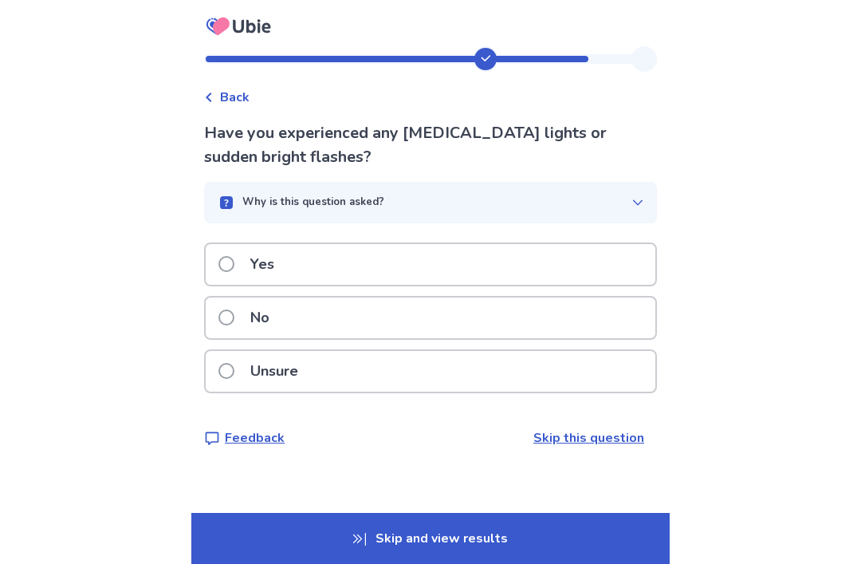
click at [232, 312] on span at bounding box center [227, 317] width 16 height 16
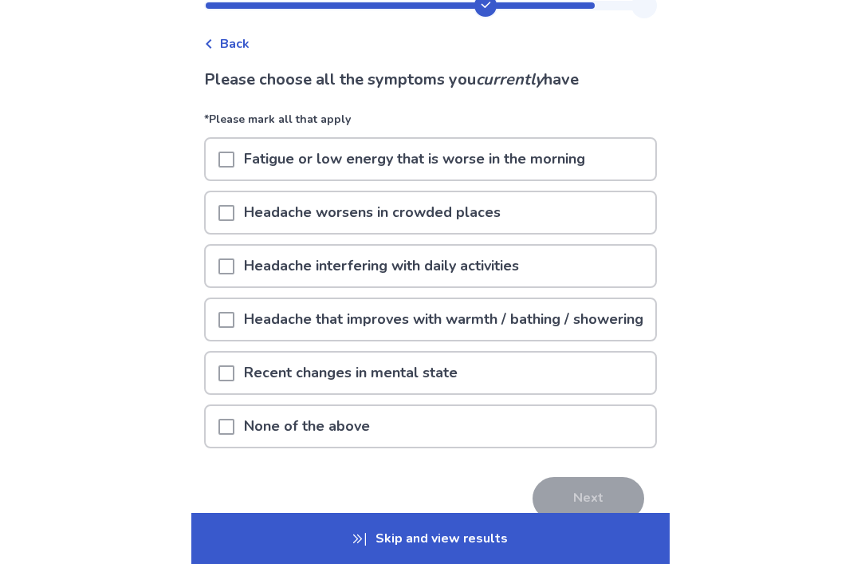
scroll to position [73, 0]
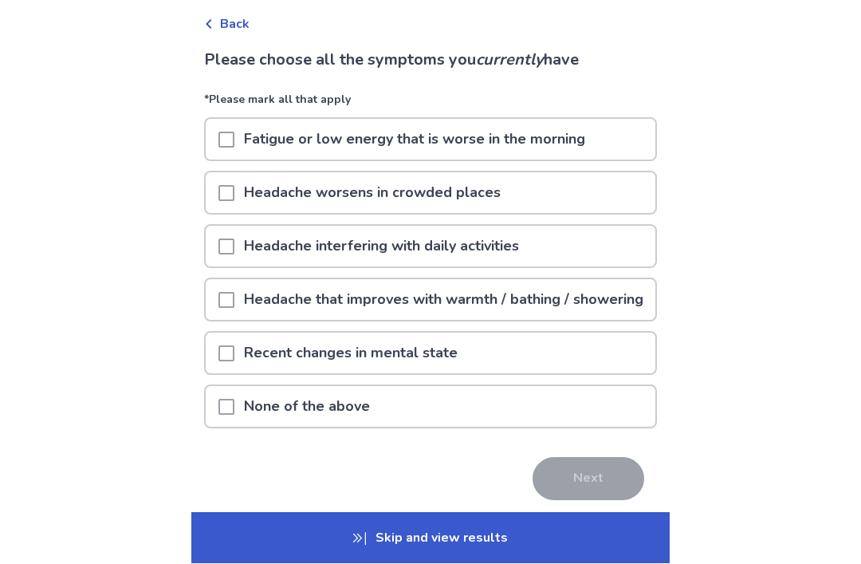
click at [609, 145] on div "Fatigue or low energy that is worse in the morning" at bounding box center [431, 140] width 450 height 41
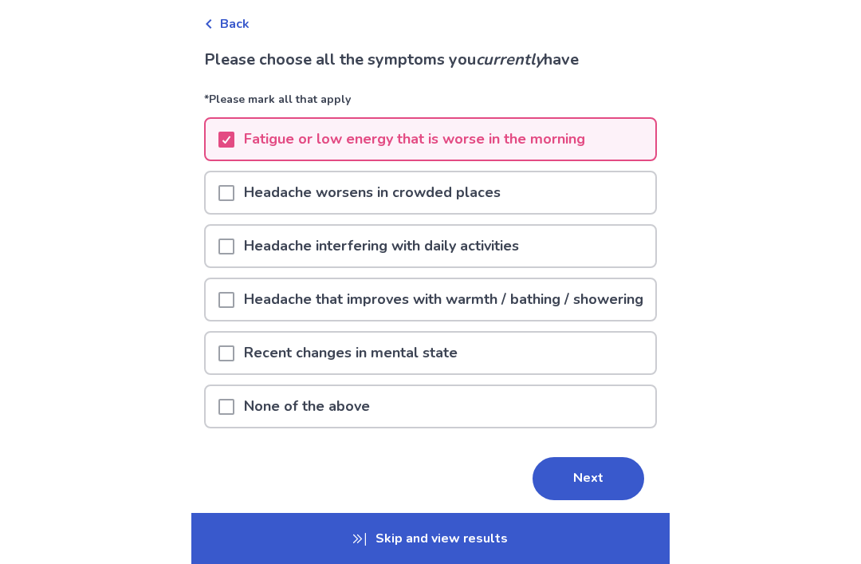
click at [609, 497] on button "Next" at bounding box center [589, 478] width 112 height 43
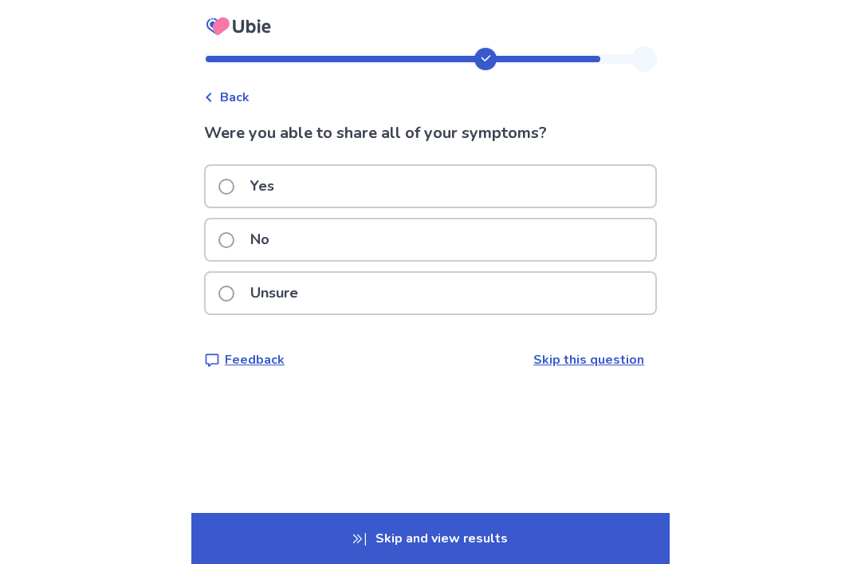
click at [599, 293] on div "Unsure" at bounding box center [431, 293] width 450 height 41
